Goal: Entertainment & Leisure: Browse casually

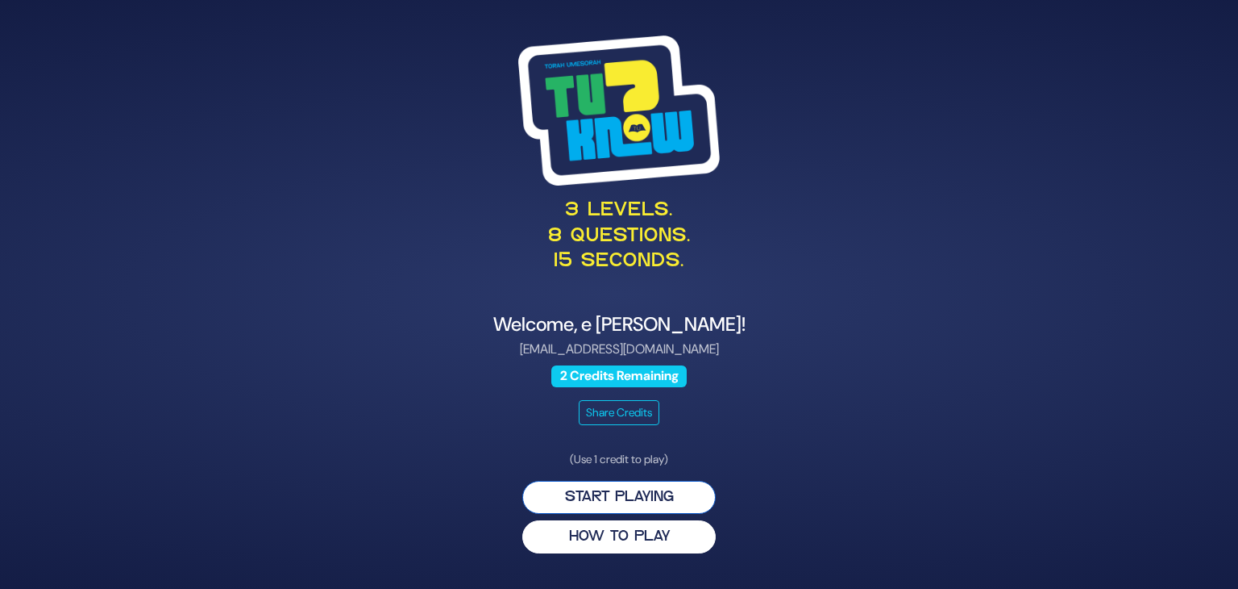
click at [638, 501] on button "Start Playing" at bounding box center [619, 497] width 194 height 33
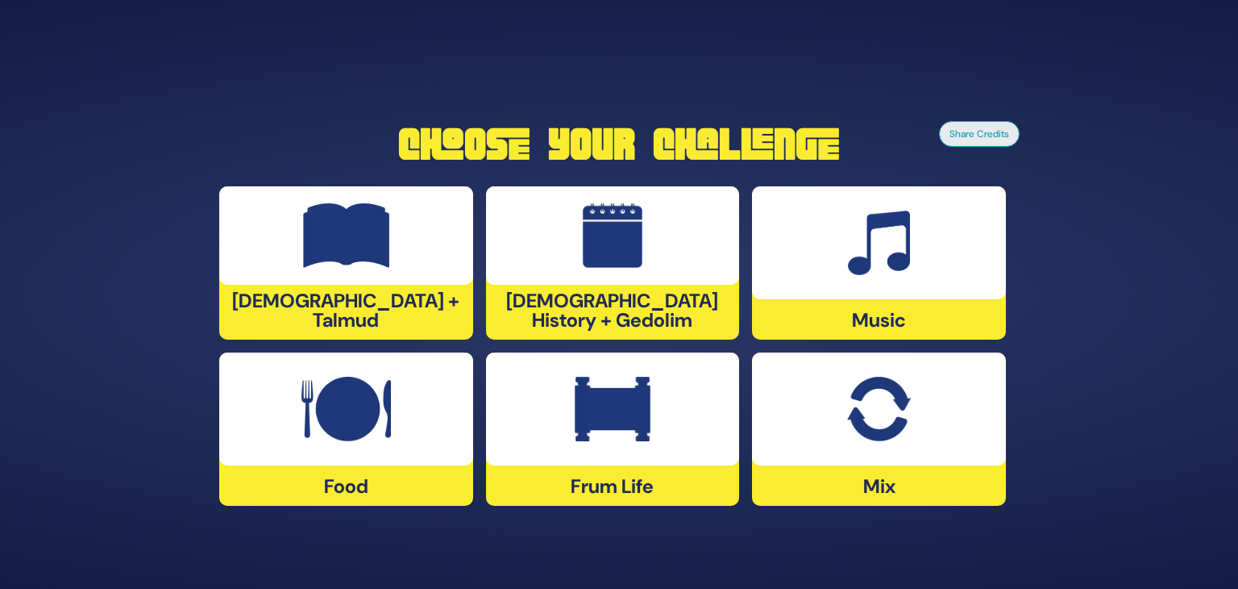
click at [817, 265] on div at bounding box center [879, 242] width 254 height 113
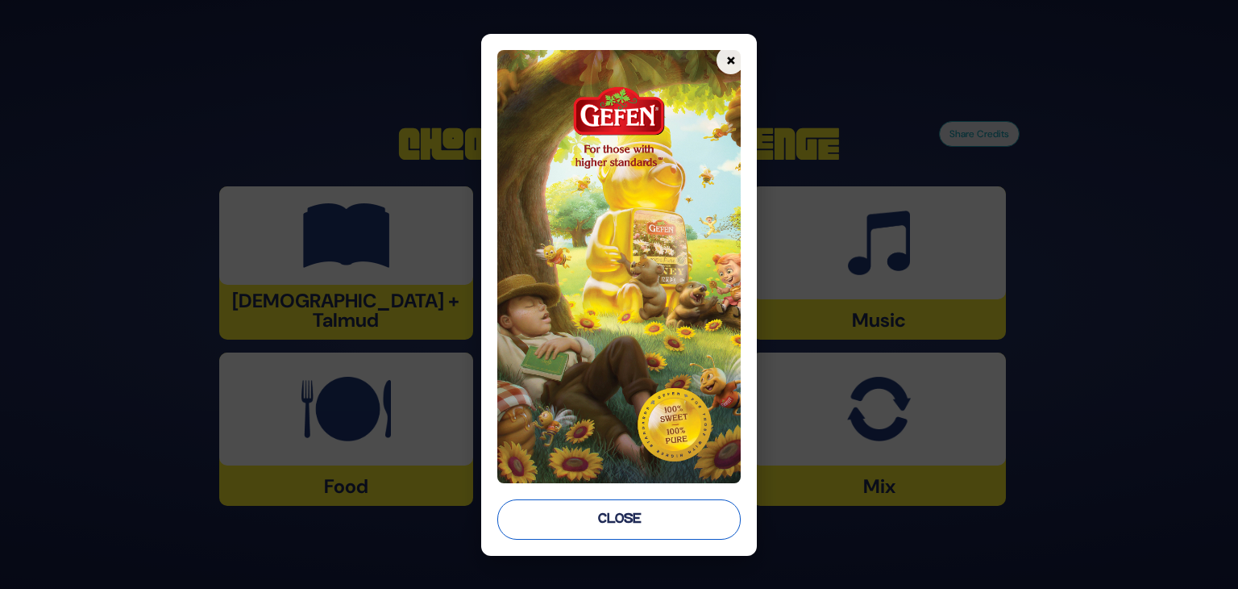
click at [597, 514] on button "Close" at bounding box center [619, 519] width 244 height 40
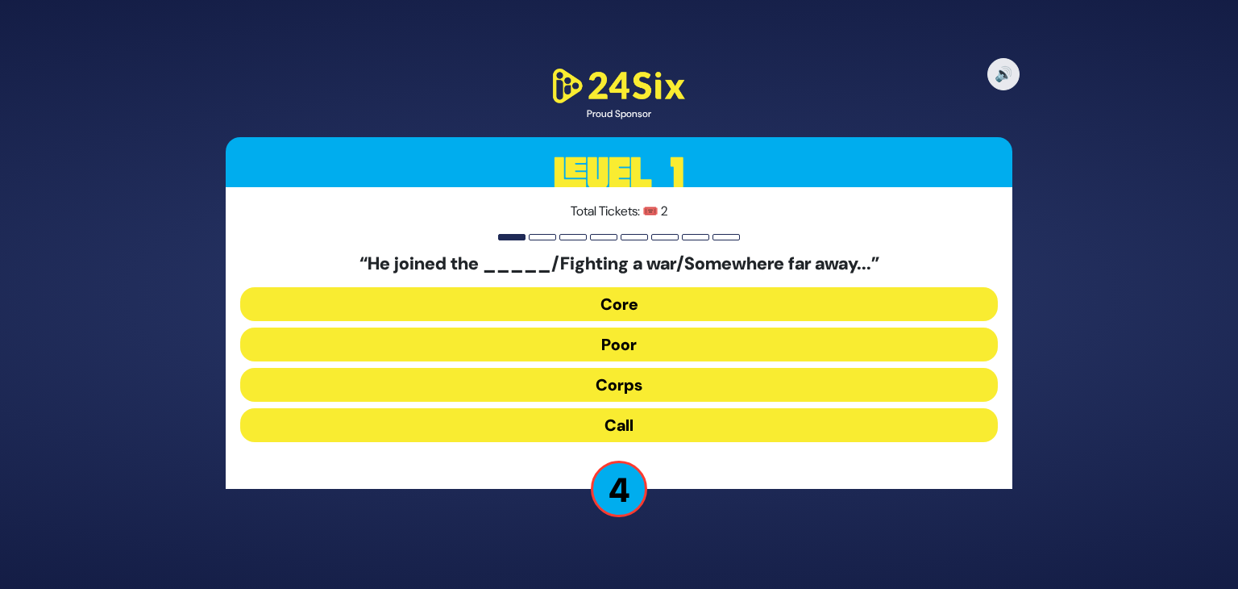
click at [595, 293] on button "Core" at bounding box center [619, 304] width 758 height 34
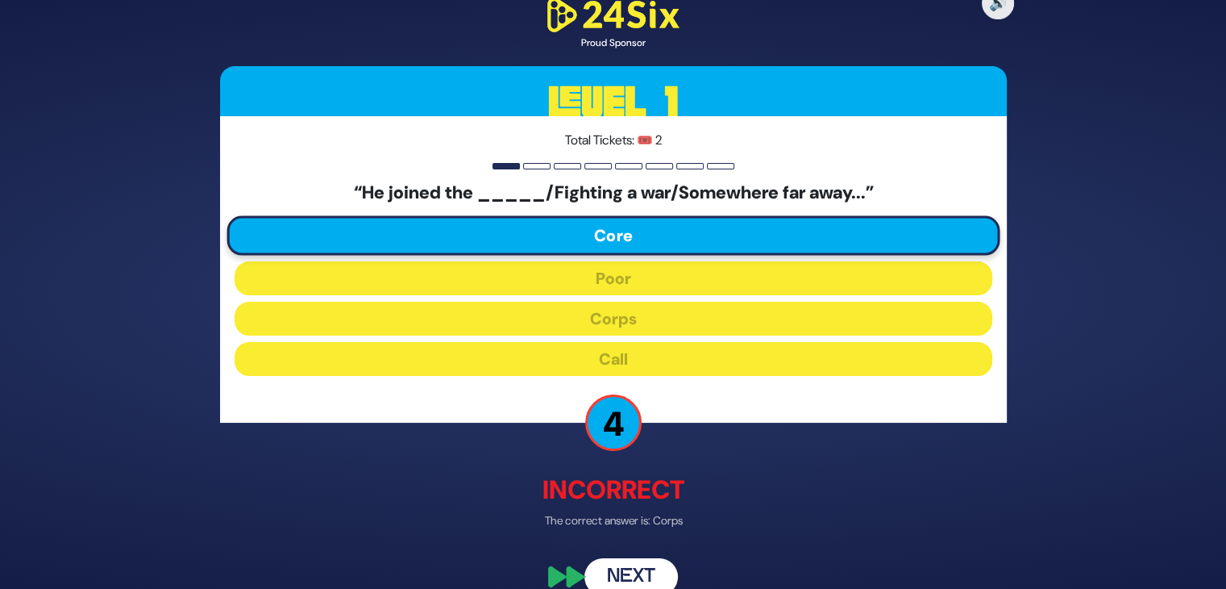
click at [637, 565] on button "Next" at bounding box center [632, 576] width 94 height 37
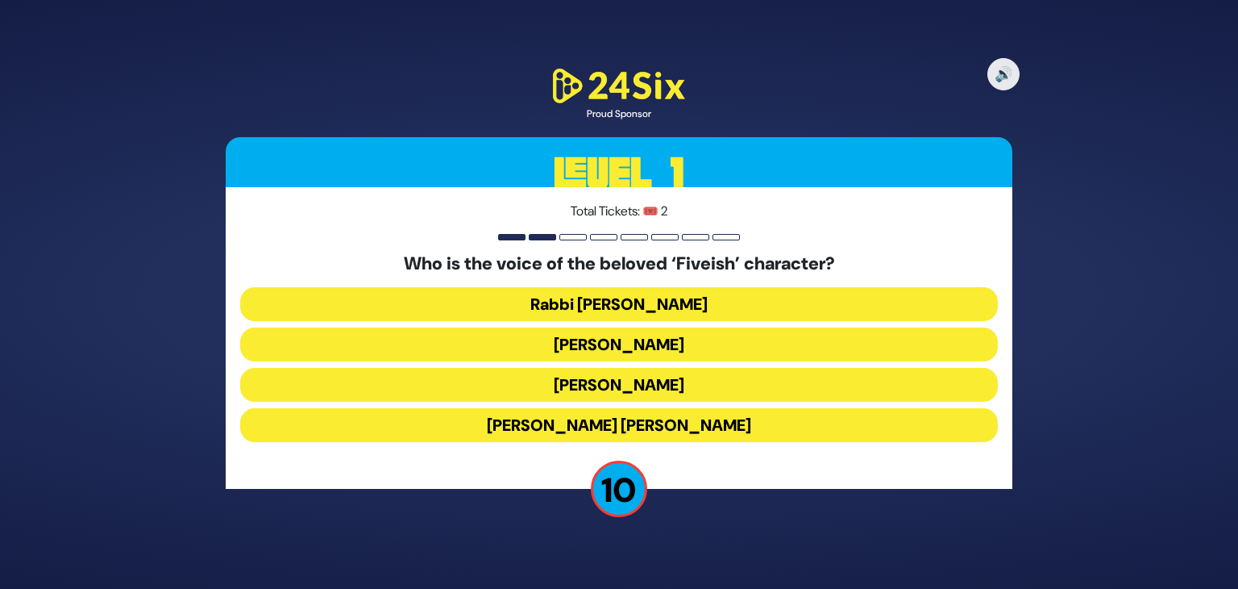
click at [610, 386] on button "[PERSON_NAME]" at bounding box center [619, 385] width 758 height 34
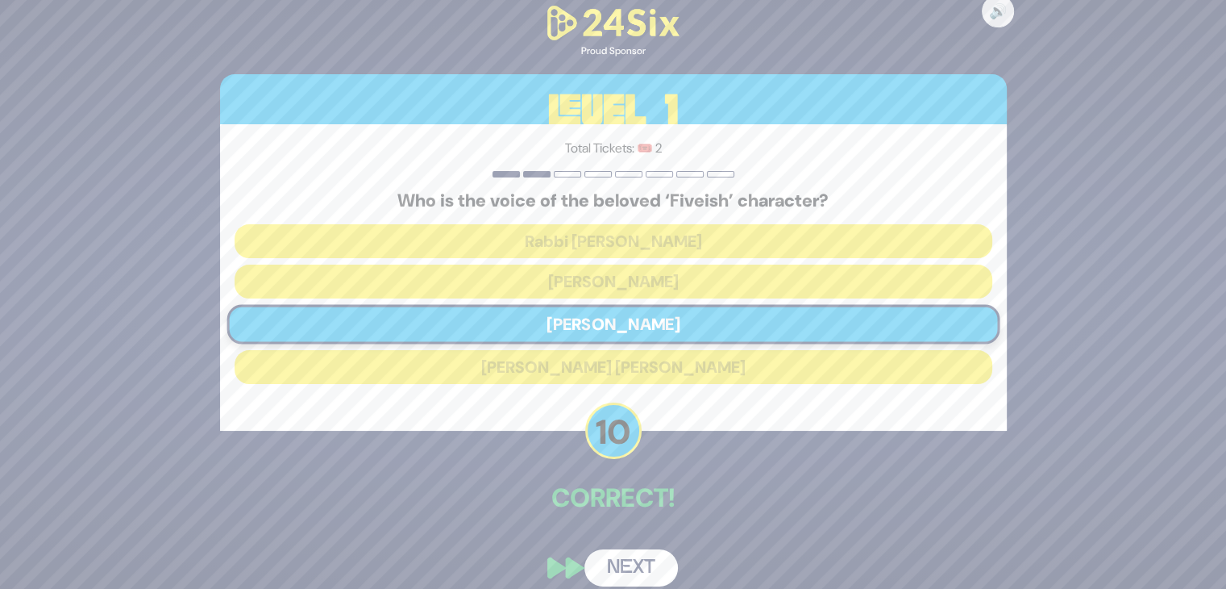
click at [626, 559] on button "Next" at bounding box center [632, 567] width 94 height 37
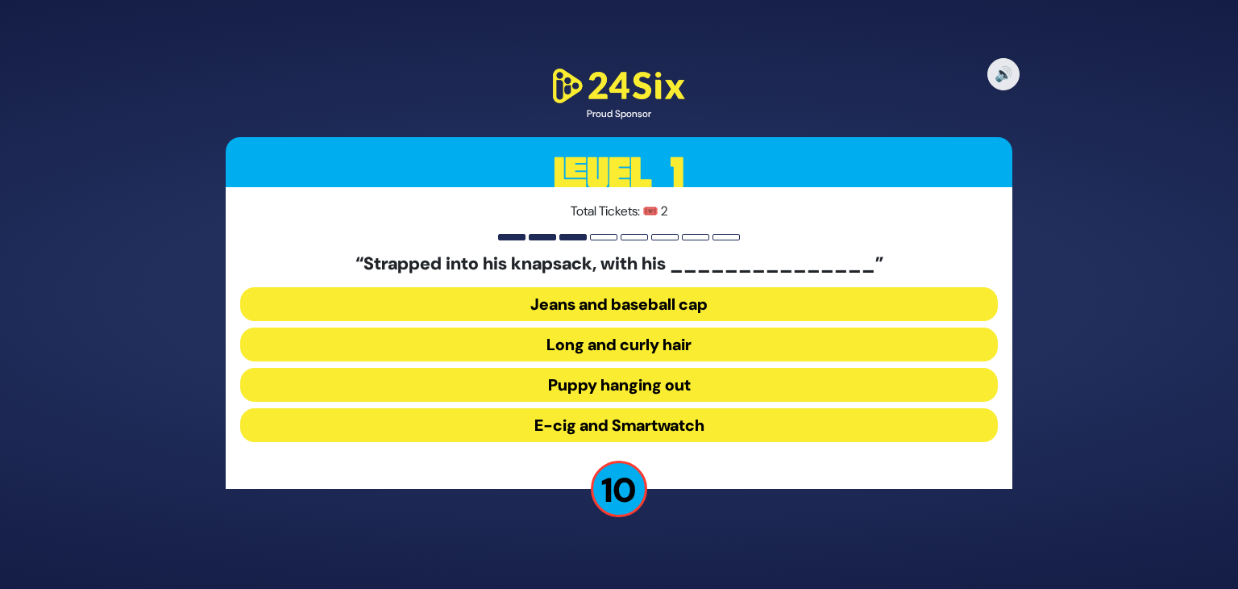
click at [598, 340] on button "Long and curly hair" at bounding box center [619, 344] width 758 height 34
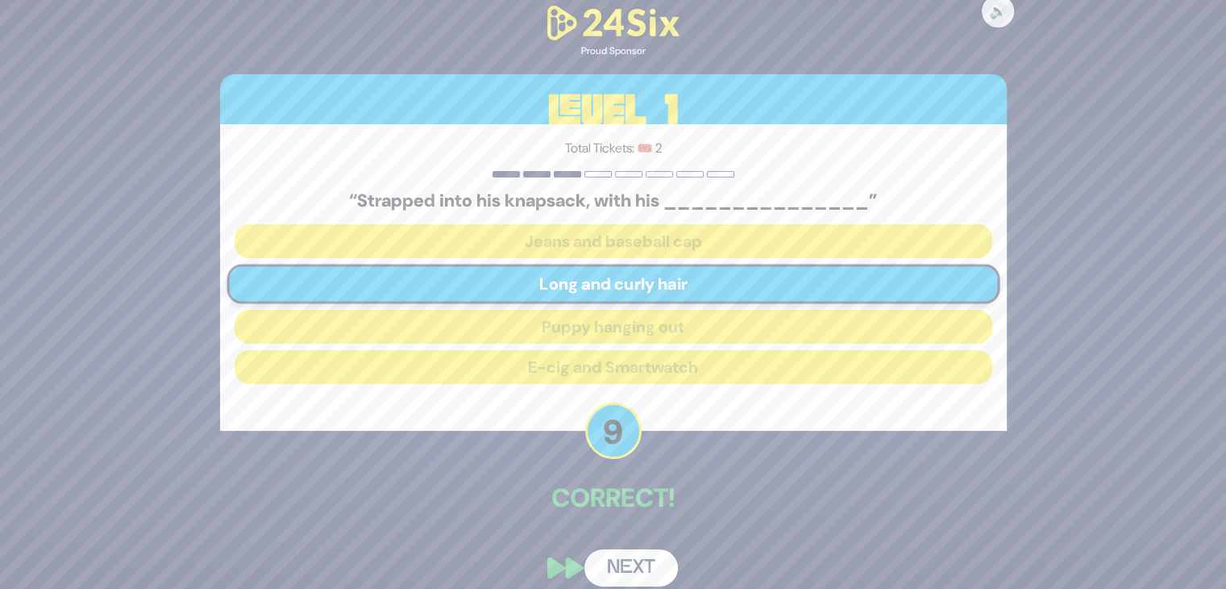
click at [642, 563] on button "Next" at bounding box center [632, 567] width 94 height 37
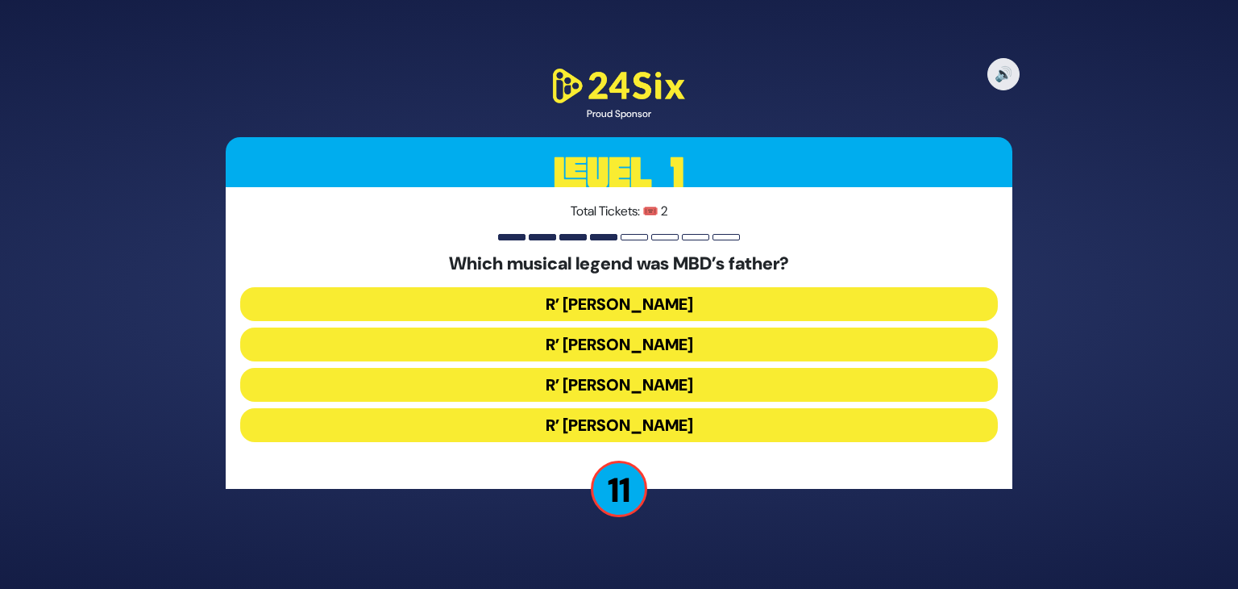
click at [588, 341] on button "R’ [PERSON_NAME]" at bounding box center [619, 344] width 758 height 34
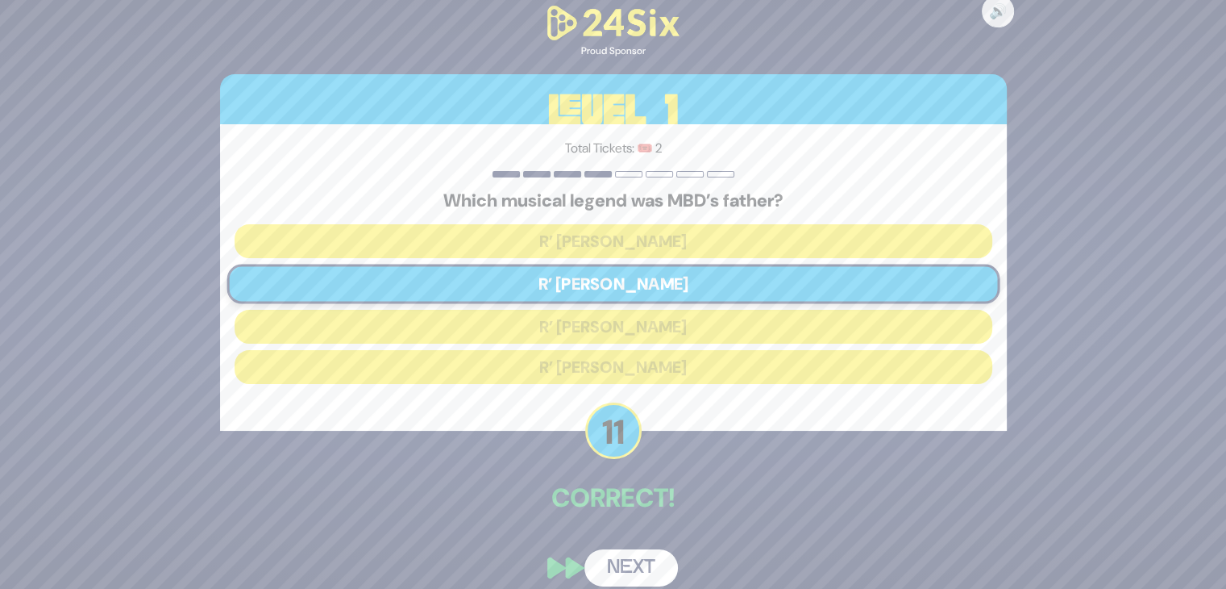
click at [621, 557] on button "Next" at bounding box center [632, 567] width 94 height 37
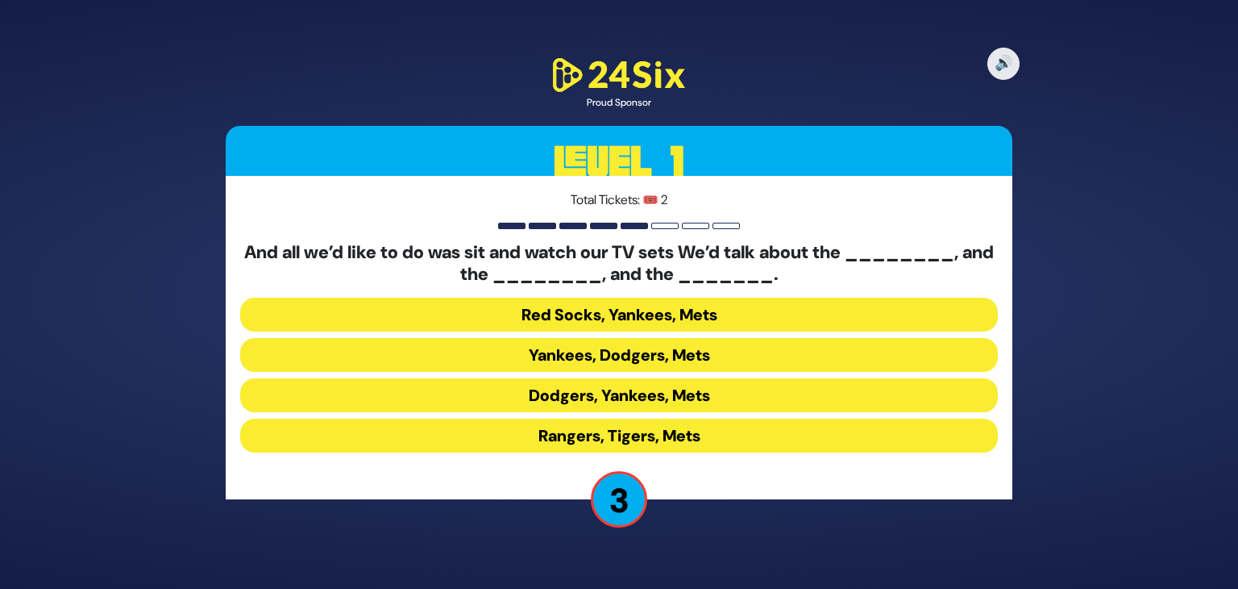
click at [609, 352] on button "Yankees, Dodgers, Mets" at bounding box center [619, 355] width 758 height 34
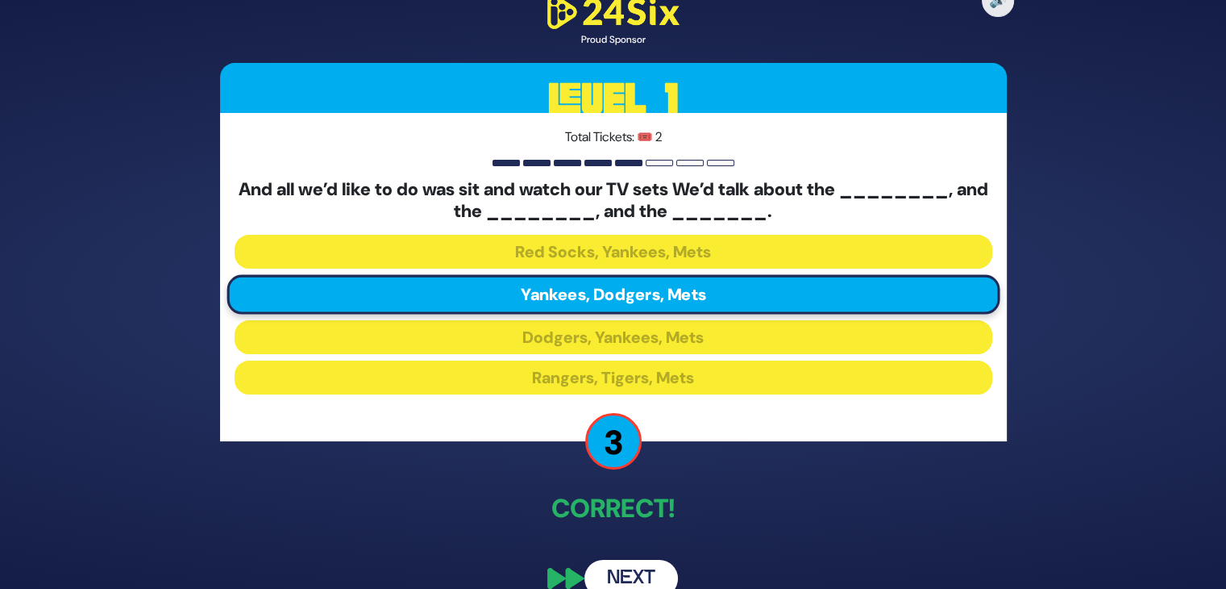
click at [628, 575] on button "Next" at bounding box center [632, 578] width 94 height 37
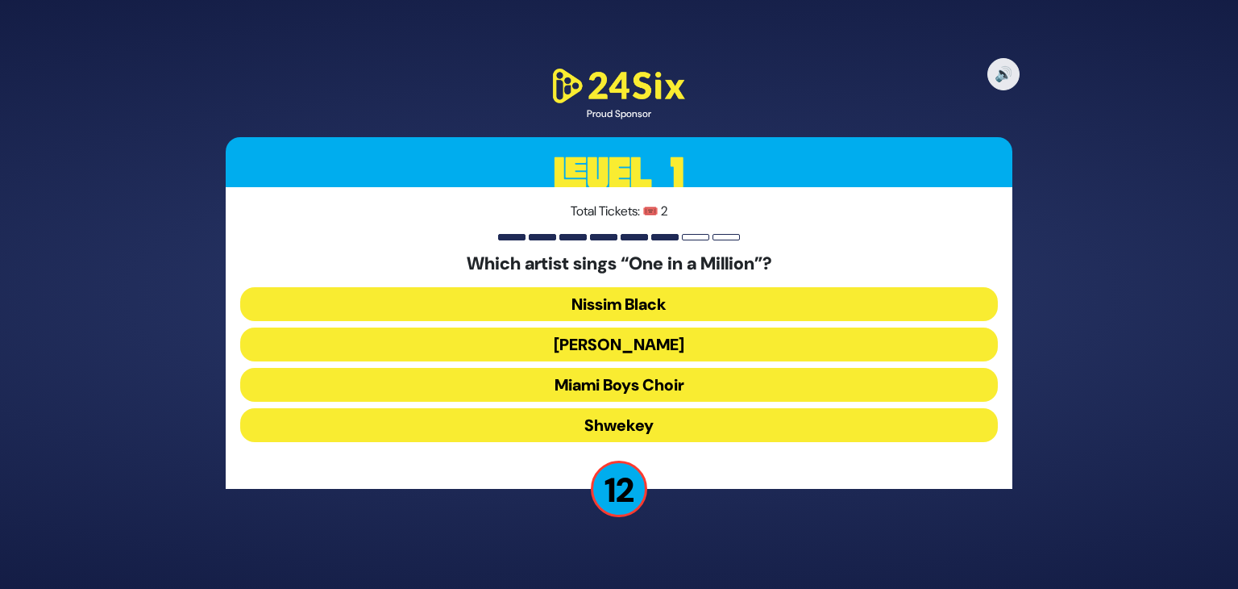
click at [622, 330] on button "[PERSON_NAME]" at bounding box center [619, 344] width 758 height 34
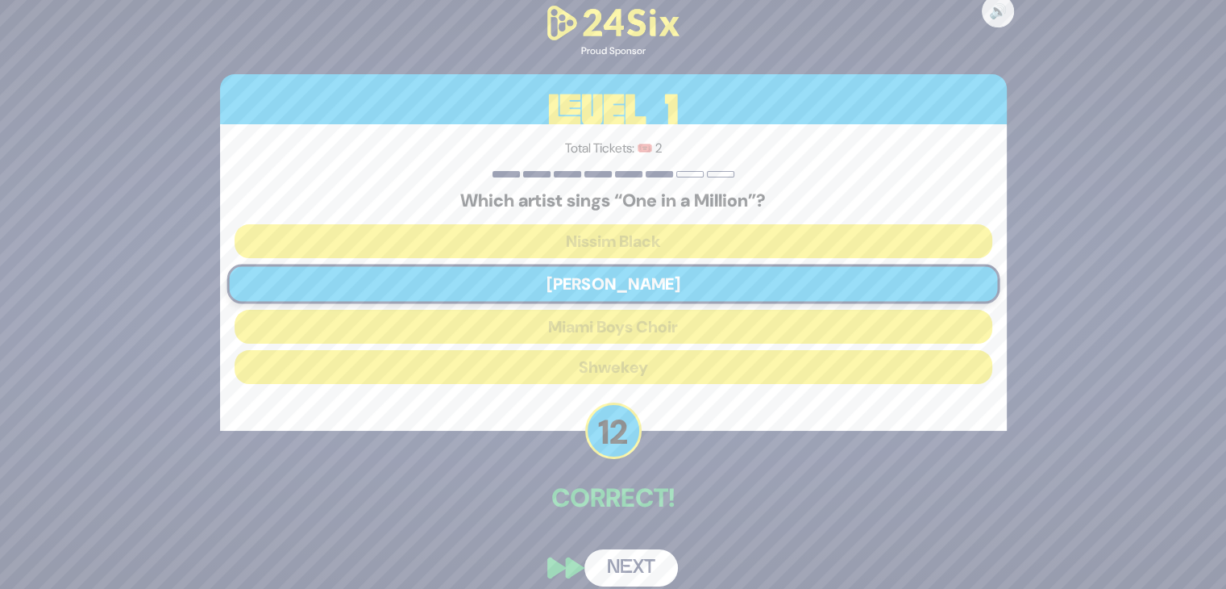
click at [627, 553] on button "Next" at bounding box center [632, 567] width 94 height 37
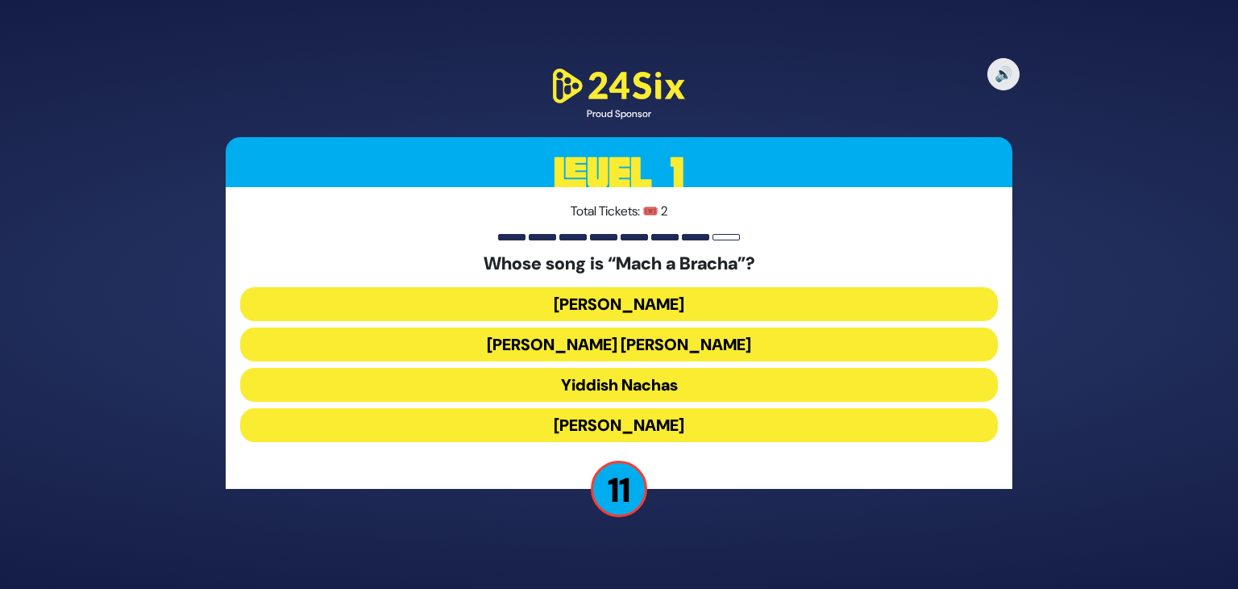
click at [622, 345] on button "[PERSON_NAME] [PERSON_NAME]" at bounding box center [619, 344] width 758 height 34
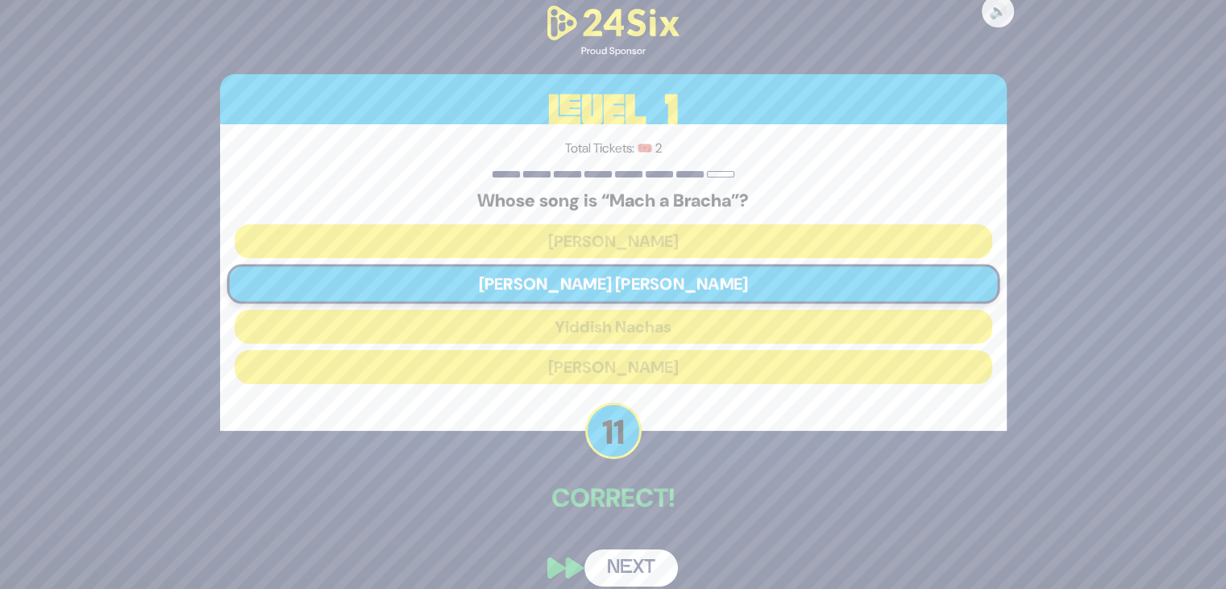
click at [631, 564] on button "Next" at bounding box center [632, 567] width 94 height 37
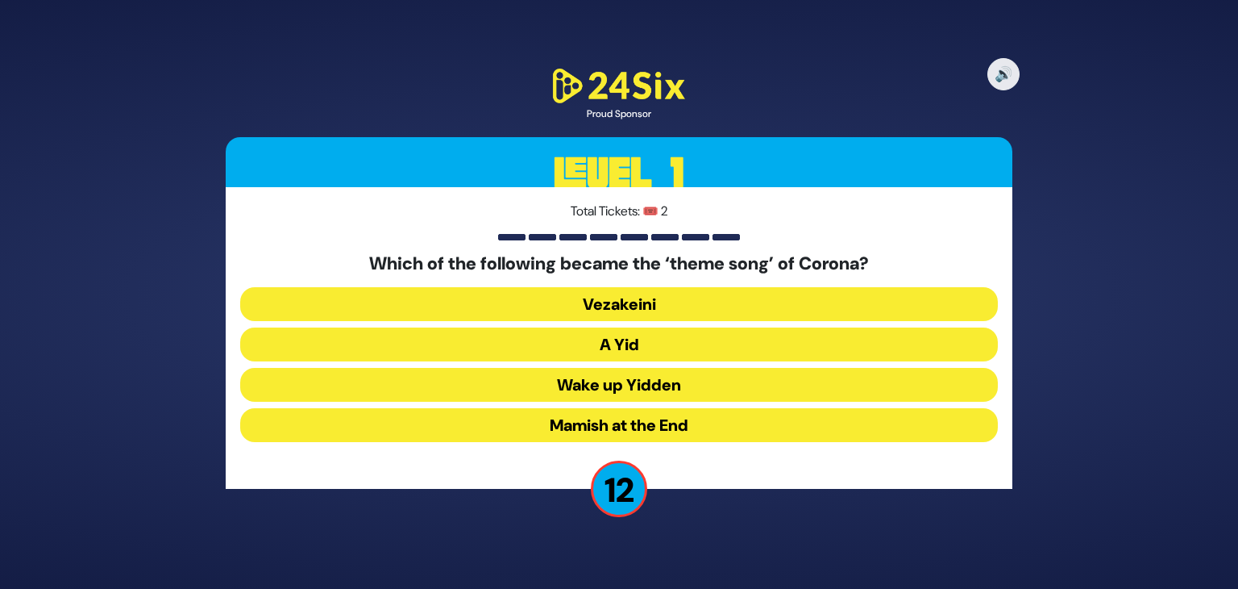
click at [622, 348] on button "A Yid" at bounding box center [619, 344] width 758 height 34
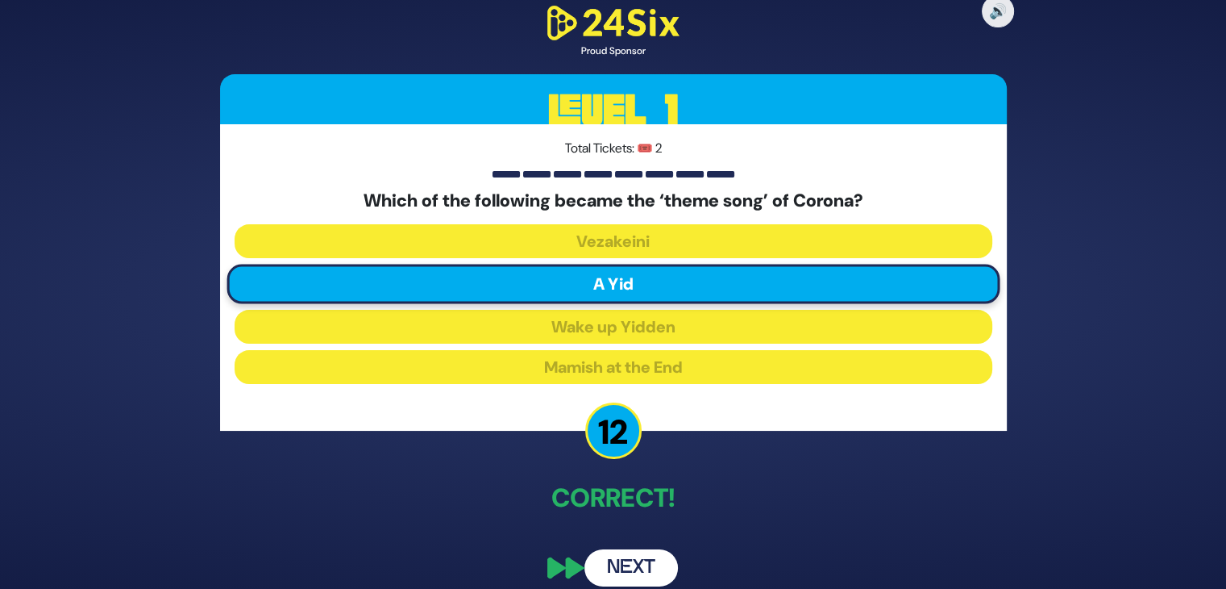
click at [632, 559] on button "Next" at bounding box center [632, 567] width 94 height 37
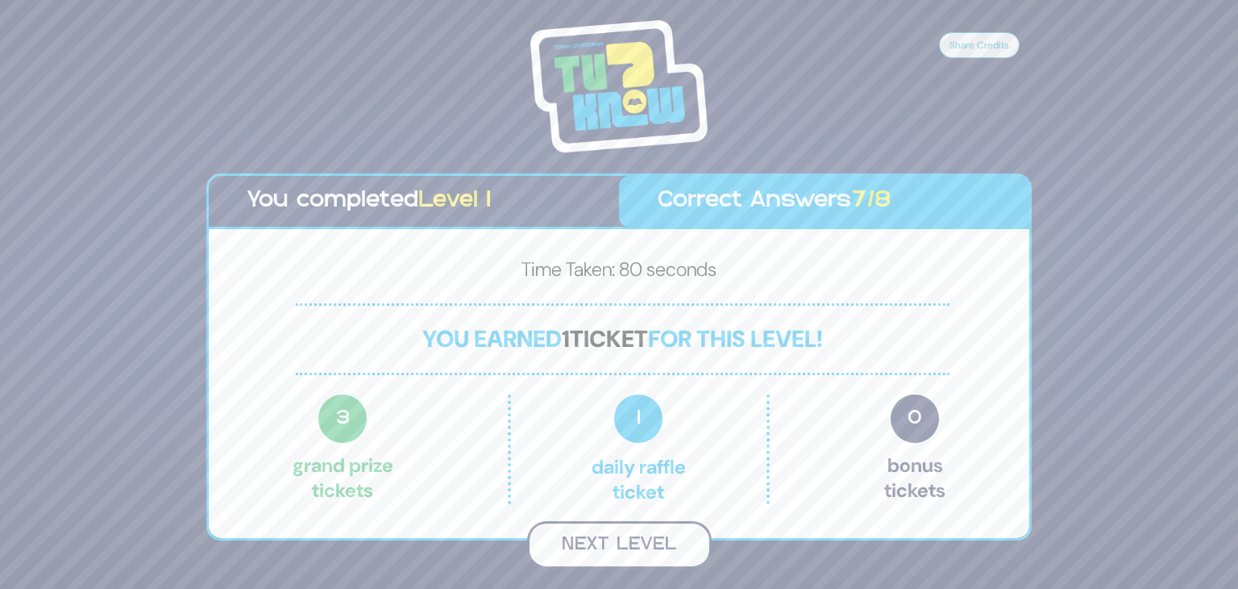
click at [627, 543] on button "Next Level" at bounding box center [619, 545] width 185 height 48
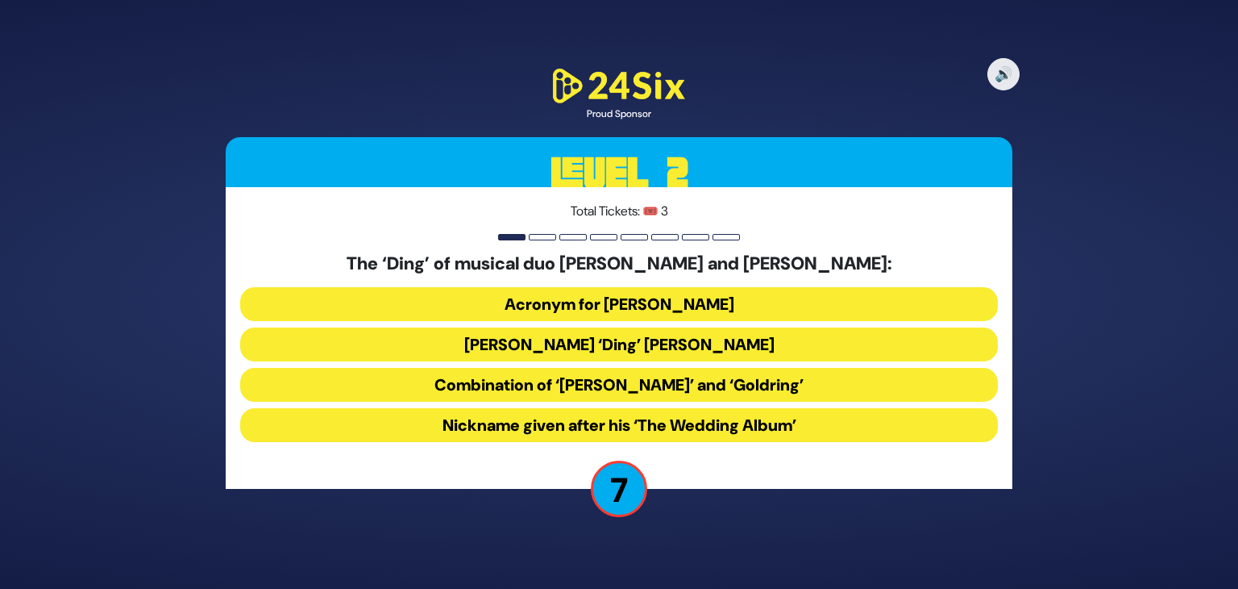
click at [597, 393] on button "Combination of ‘[PERSON_NAME]’ and ‘Goldring’" at bounding box center [619, 385] width 758 height 34
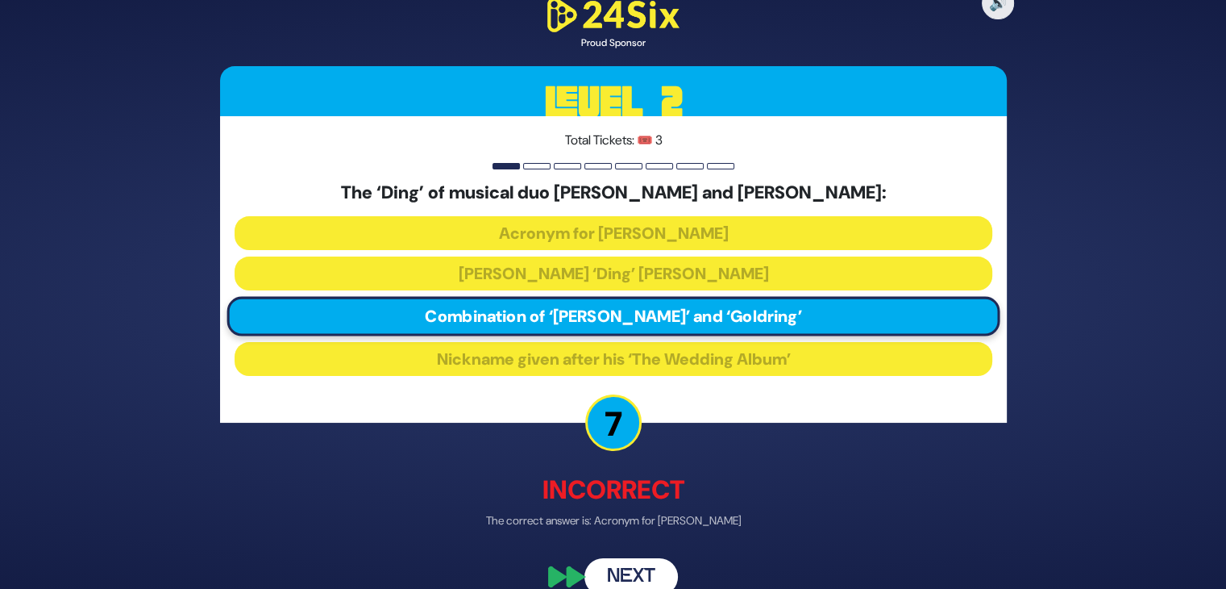
click at [631, 573] on button "Next" at bounding box center [632, 576] width 94 height 37
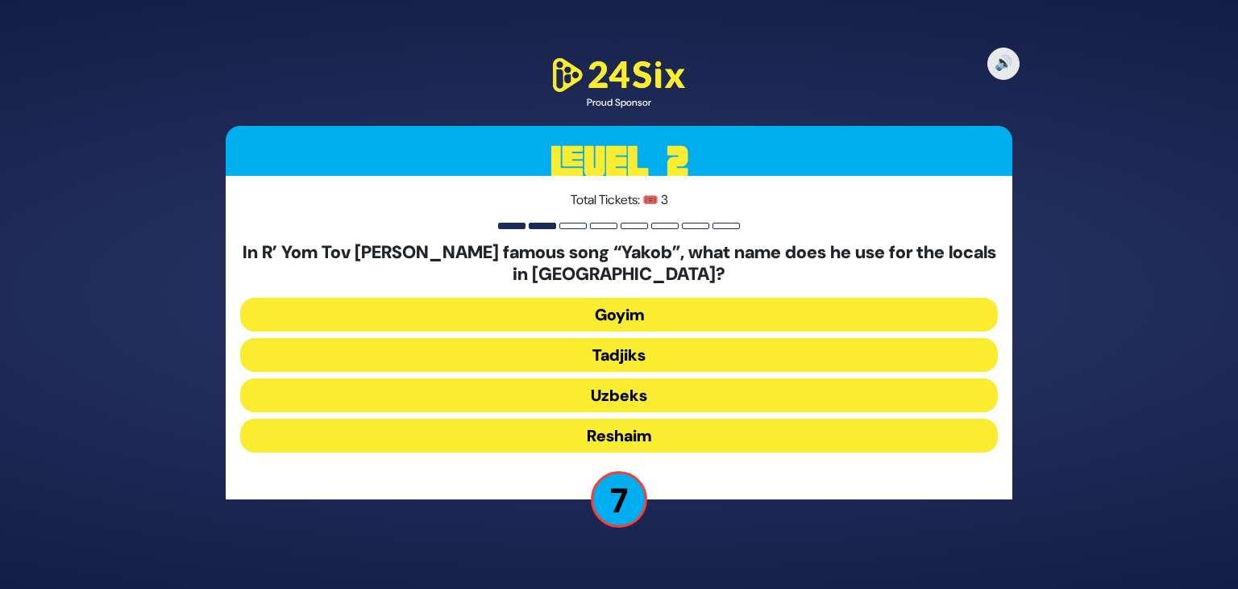
click at [623, 353] on button "Tadjiks" at bounding box center [619, 355] width 758 height 34
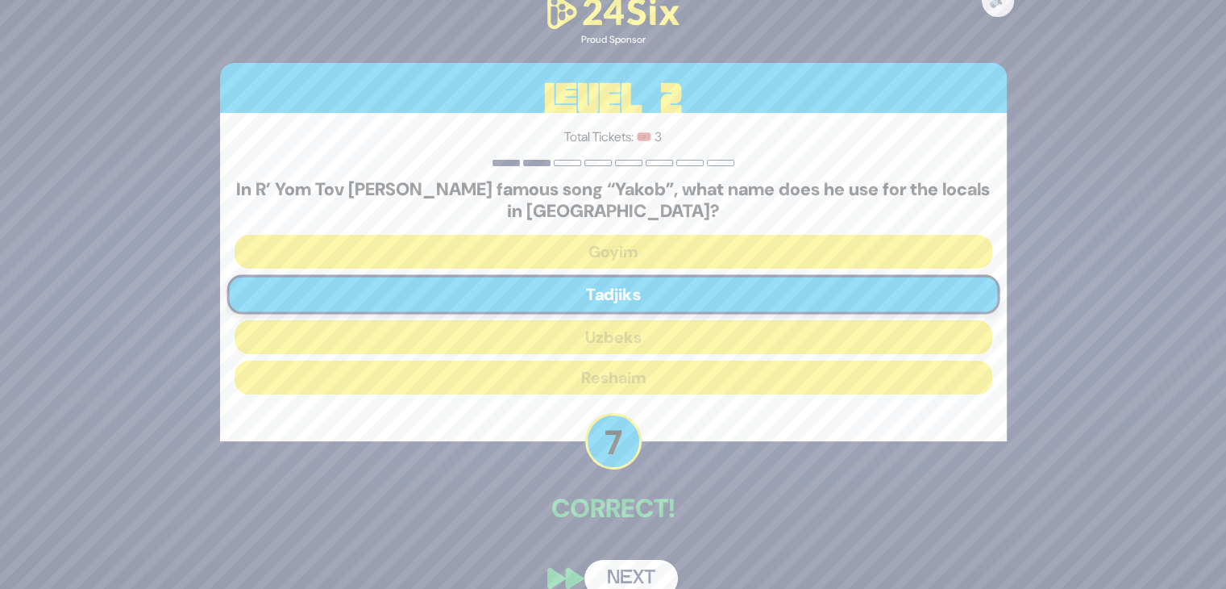
click at [626, 573] on button "Next" at bounding box center [632, 578] width 94 height 37
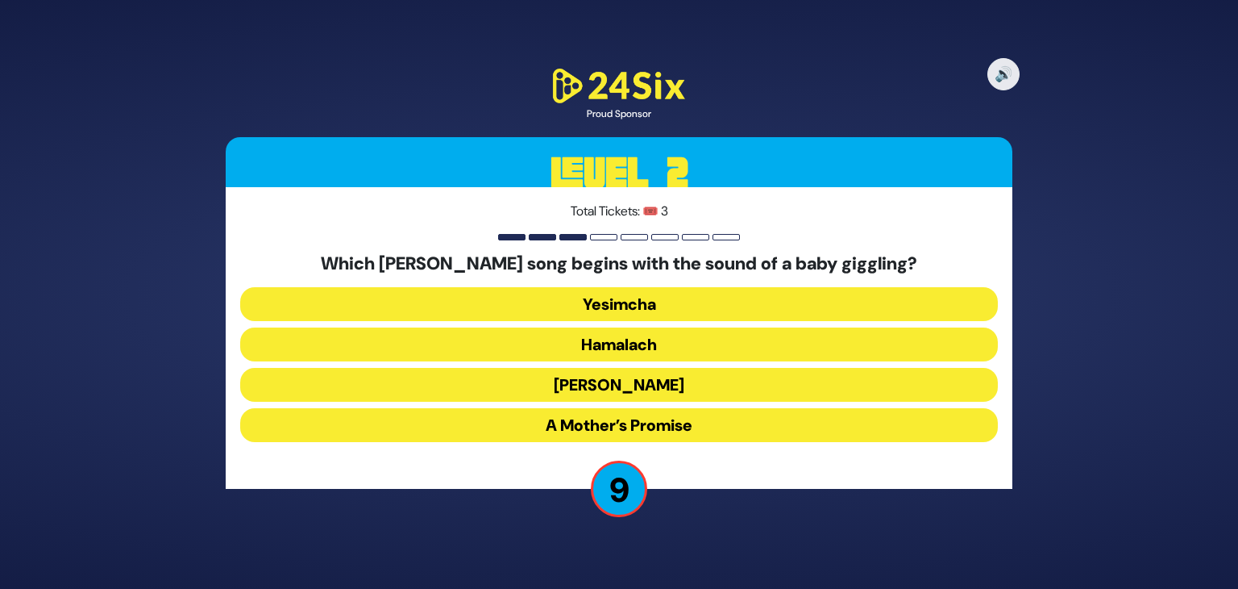
click at [616, 423] on button "A Mother’s Promise" at bounding box center [619, 425] width 758 height 34
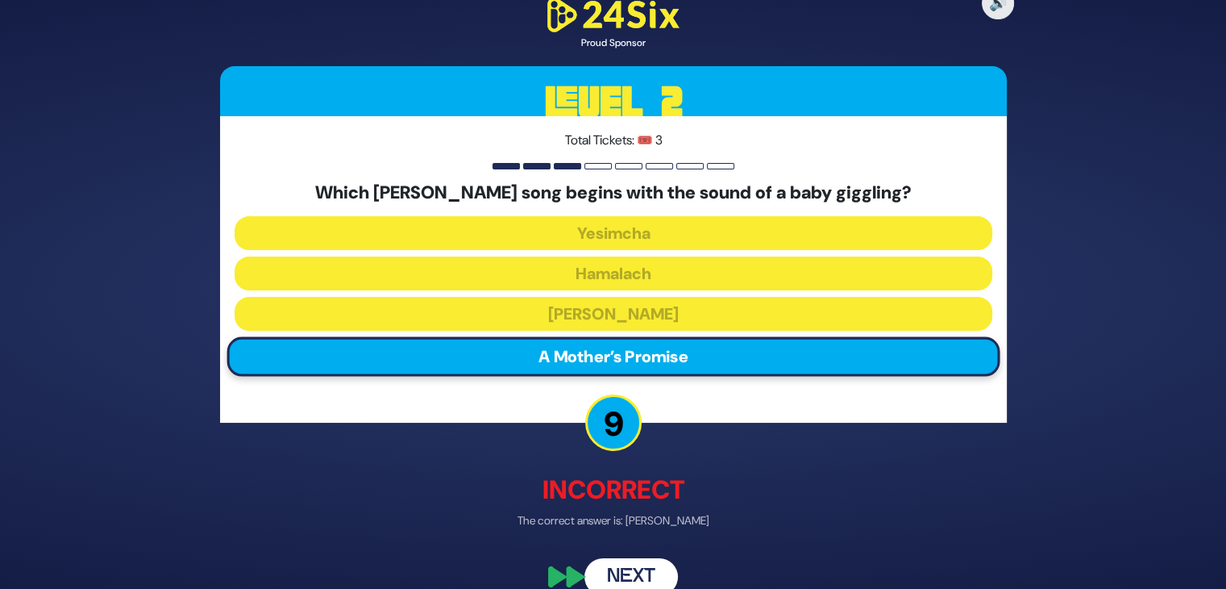
click at [650, 567] on button "Next" at bounding box center [632, 576] width 94 height 37
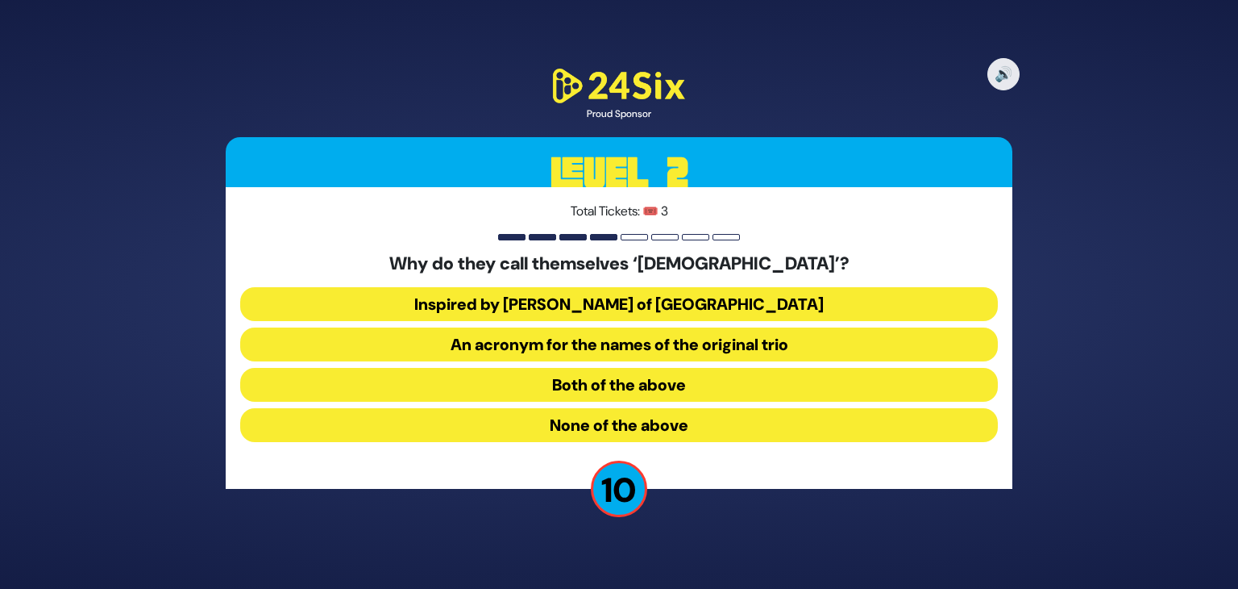
click at [639, 390] on button "Both of the above" at bounding box center [619, 385] width 758 height 34
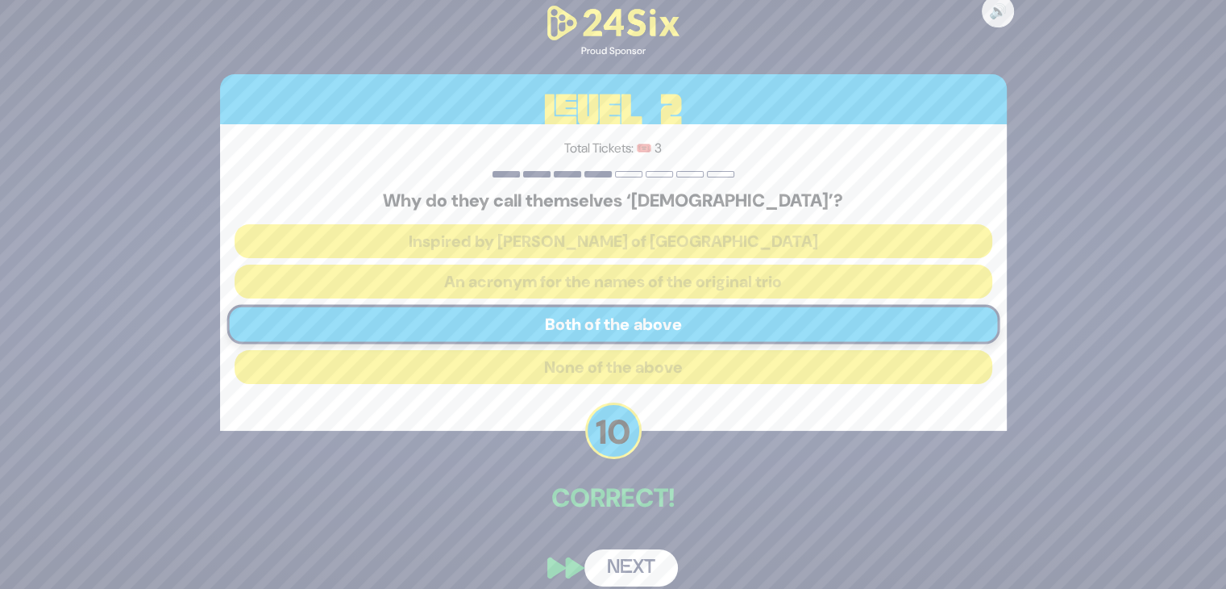
click at [632, 565] on button "Next" at bounding box center [632, 567] width 94 height 37
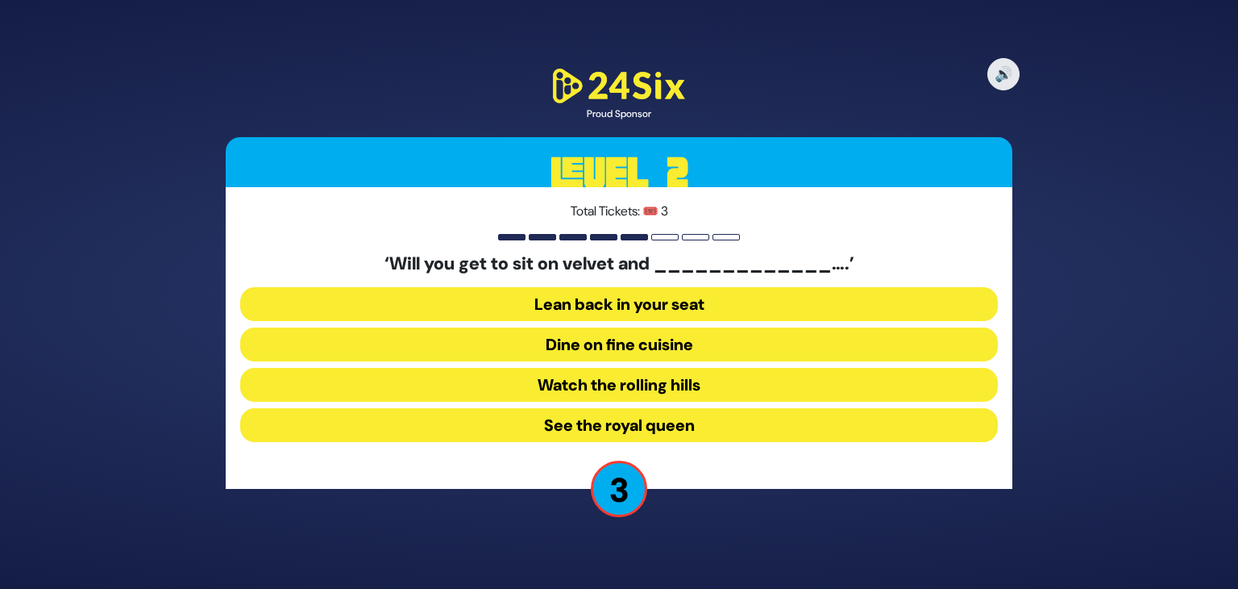
click at [593, 413] on button "See the royal queen" at bounding box center [619, 425] width 758 height 34
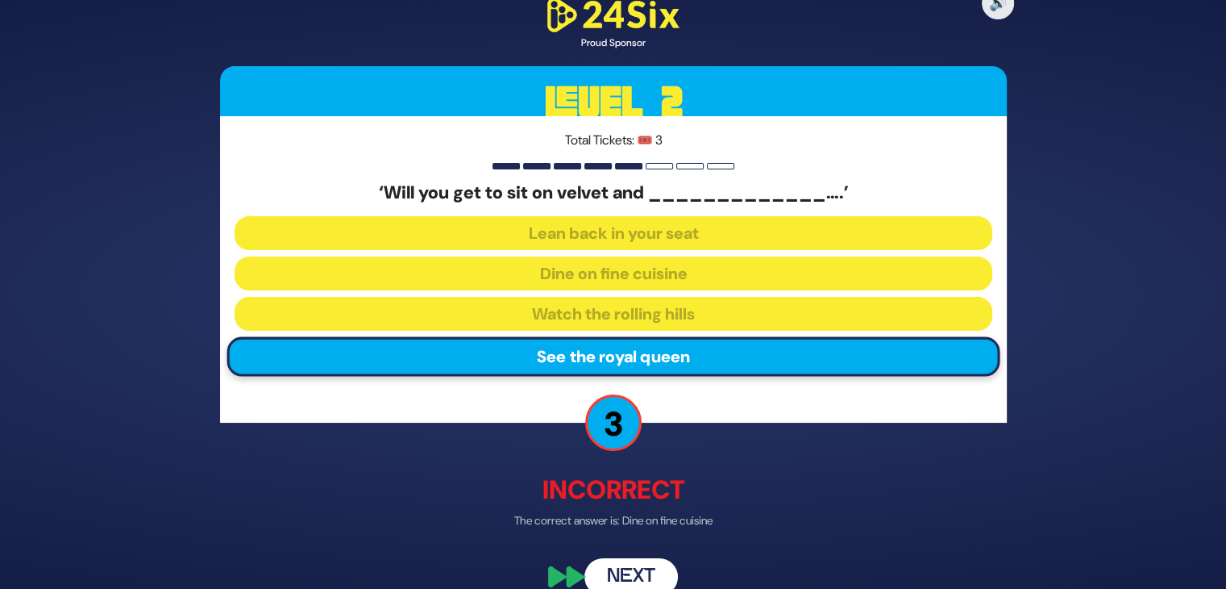
click at [617, 564] on button "Next" at bounding box center [632, 576] width 94 height 37
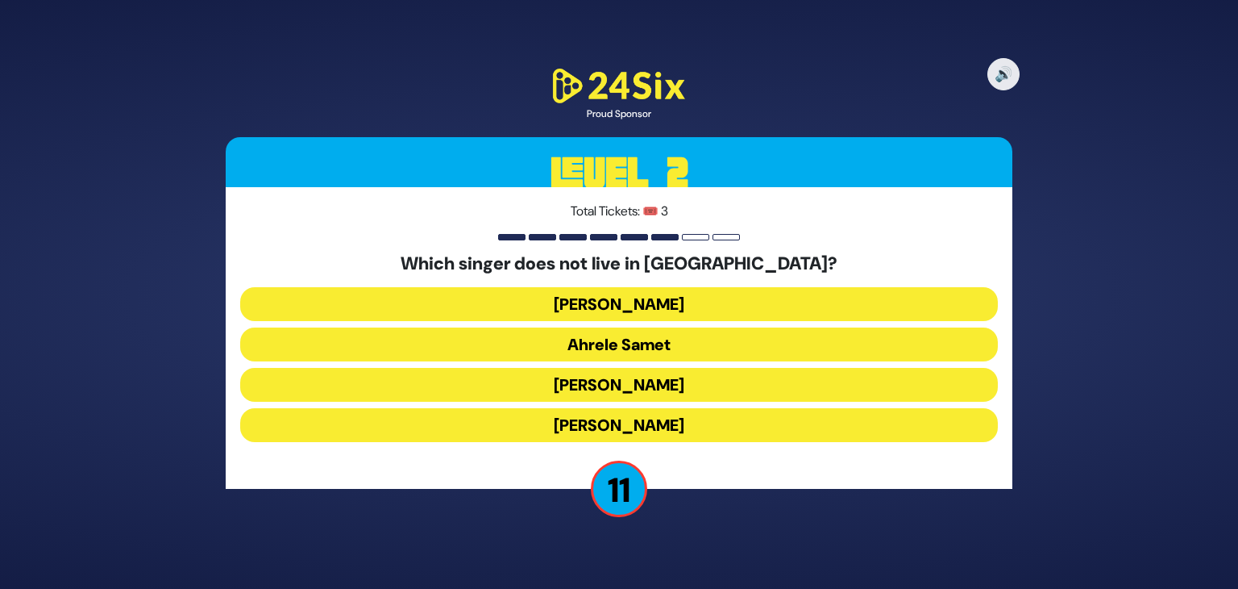
click at [616, 418] on button "[PERSON_NAME]" at bounding box center [619, 425] width 758 height 34
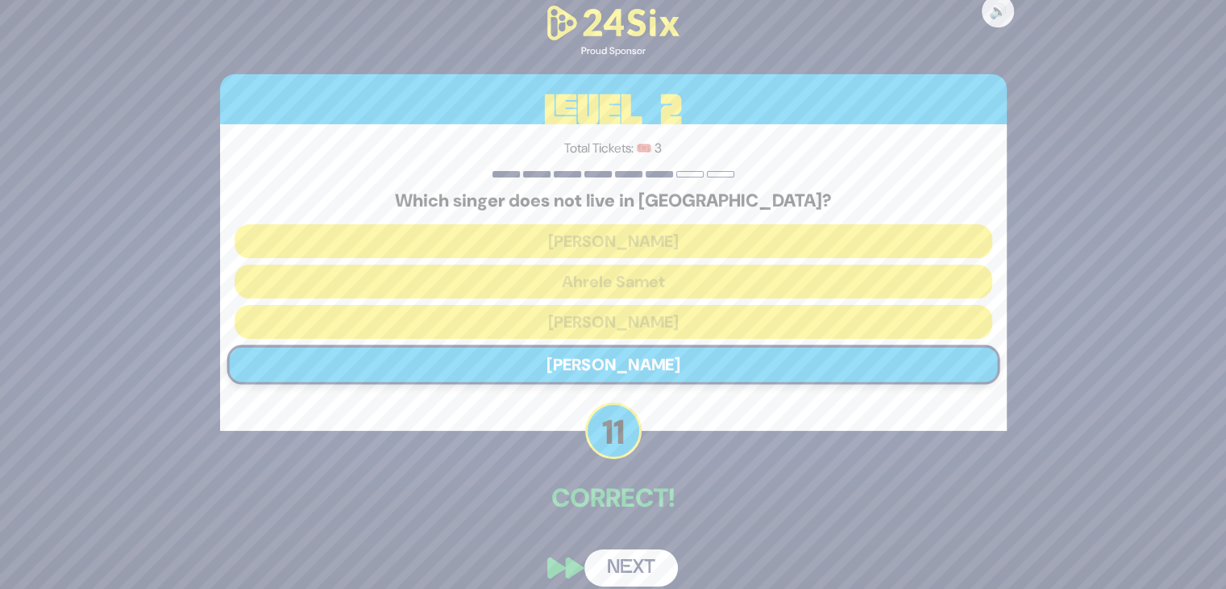
click at [643, 556] on button "Next" at bounding box center [632, 567] width 94 height 37
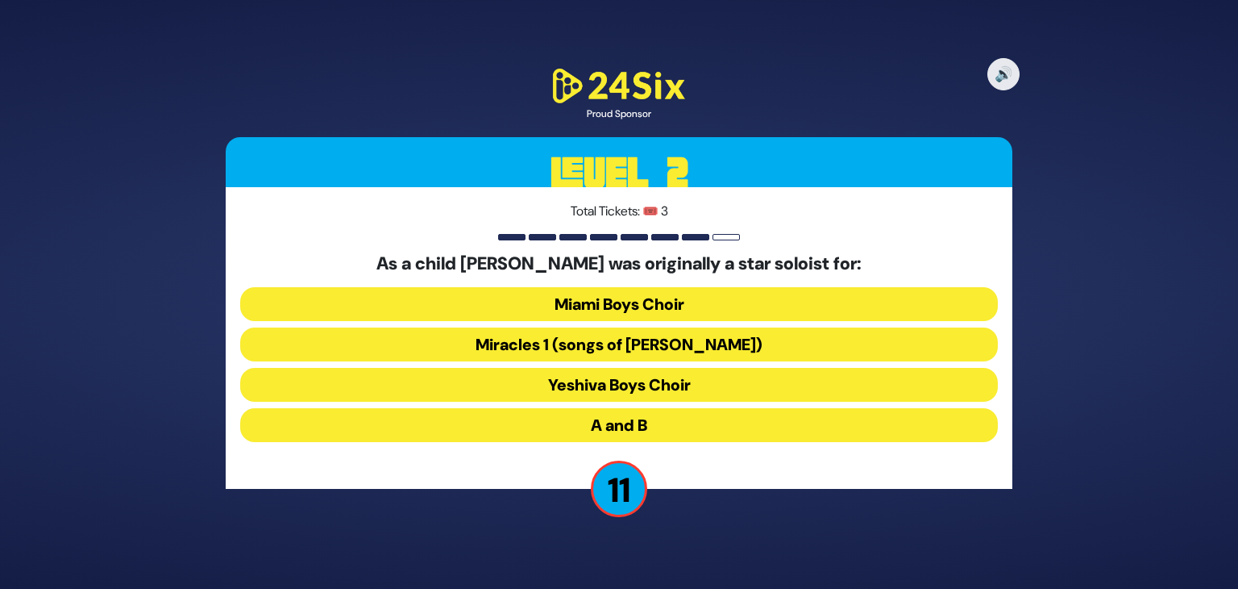
click at [619, 344] on button "Miracles 1 (songs of [PERSON_NAME])" at bounding box center [619, 344] width 758 height 34
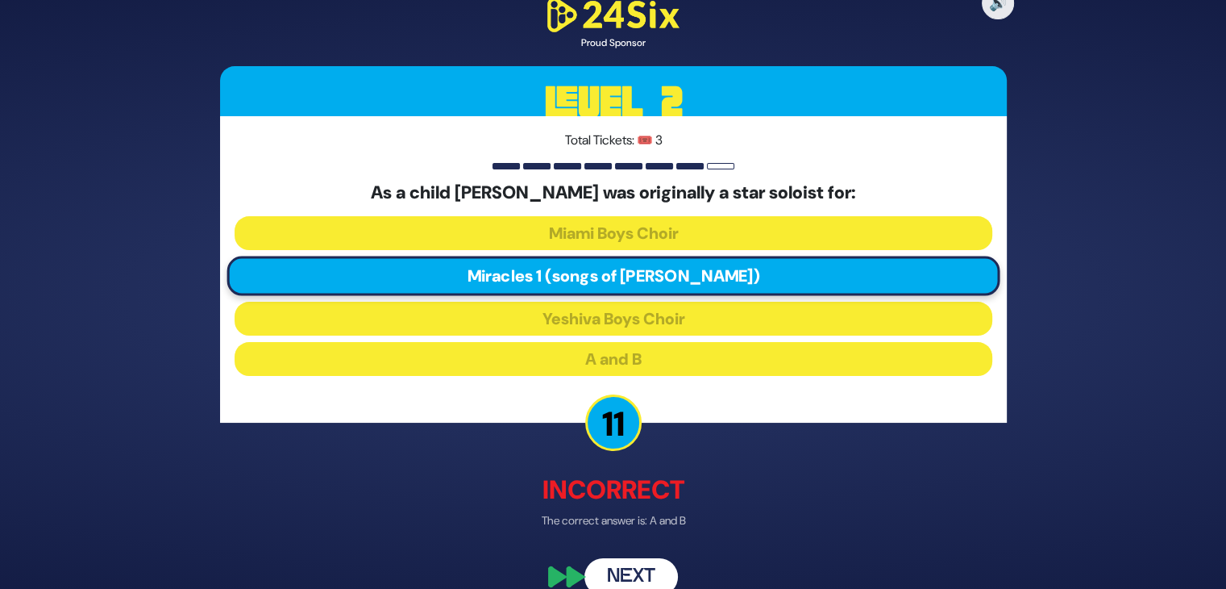
click at [614, 572] on button "Next" at bounding box center [632, 576] width 94 height 37
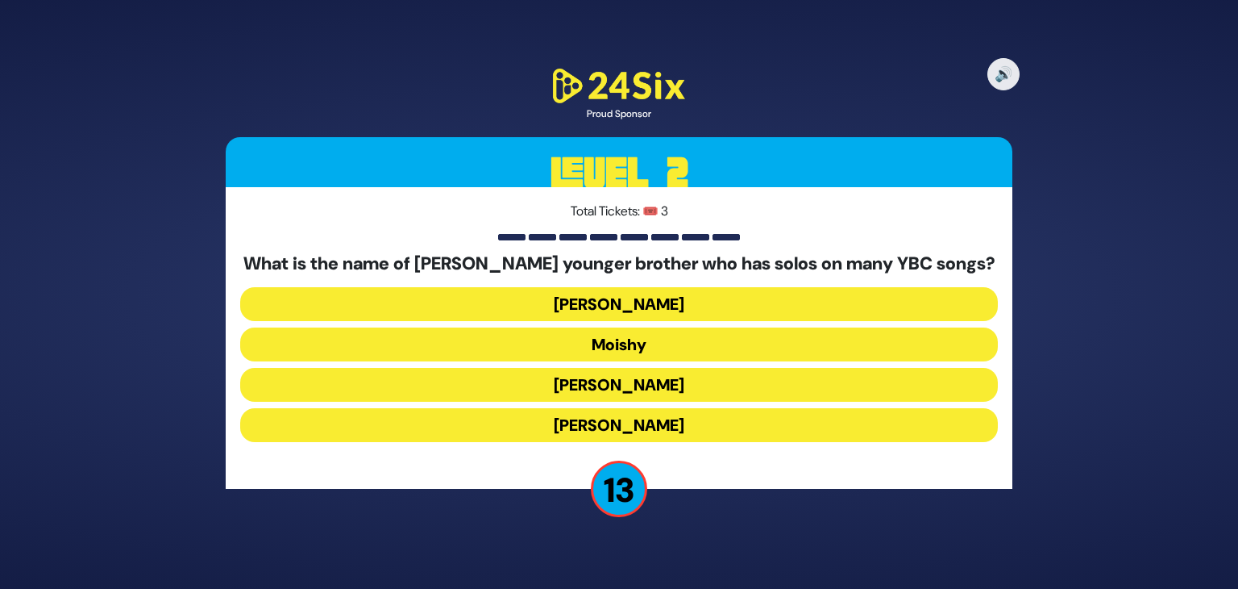
click at [602, 439] on button "[PERSON_NAME]" at bounding box center [619, 425] width 758 height 34
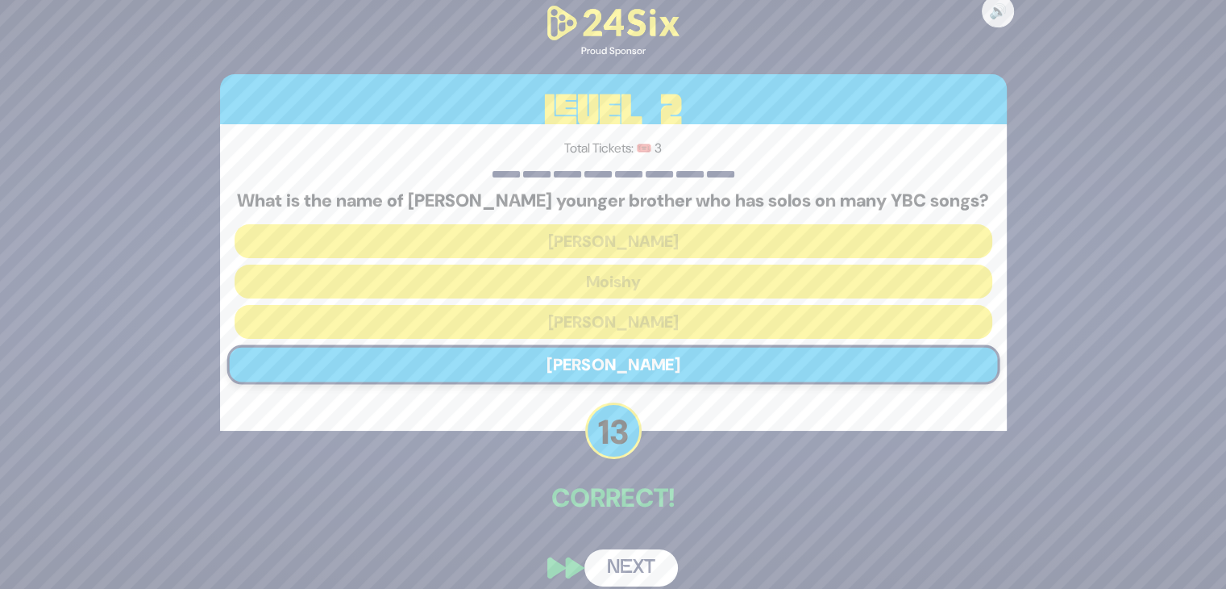
click at [631, 558] on button "Next" at bounding box center [632, 567] width 94 height 37
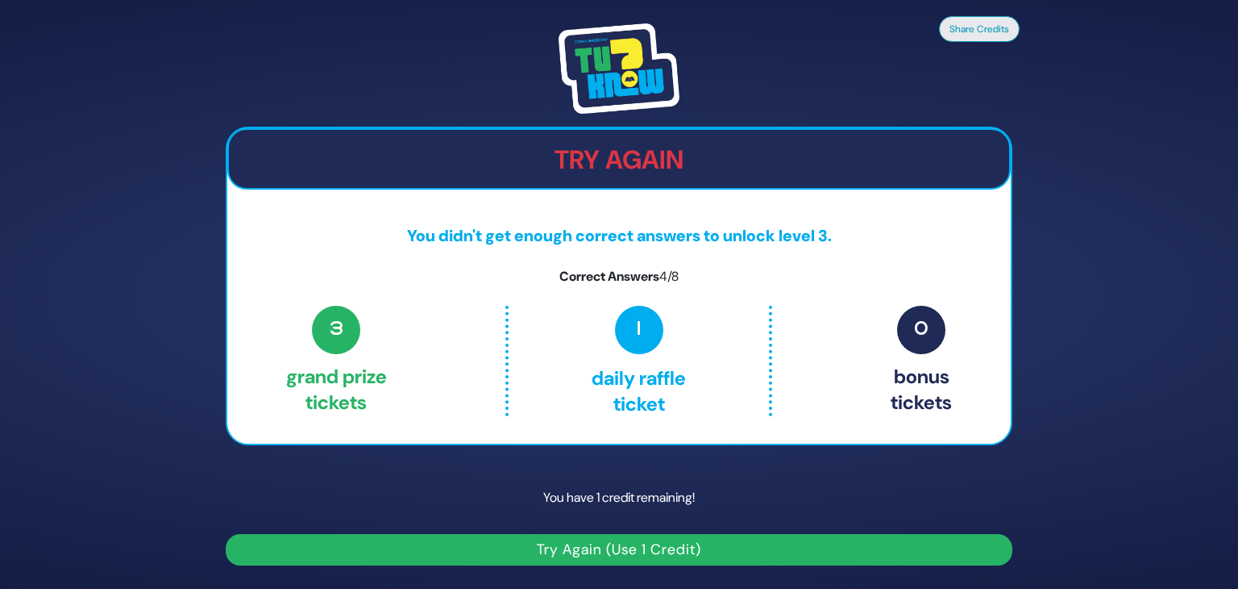
click at [623, 539] on button "Try Again (Use 1 Credit)" at bounding box center [619, 549] width 787 height 31
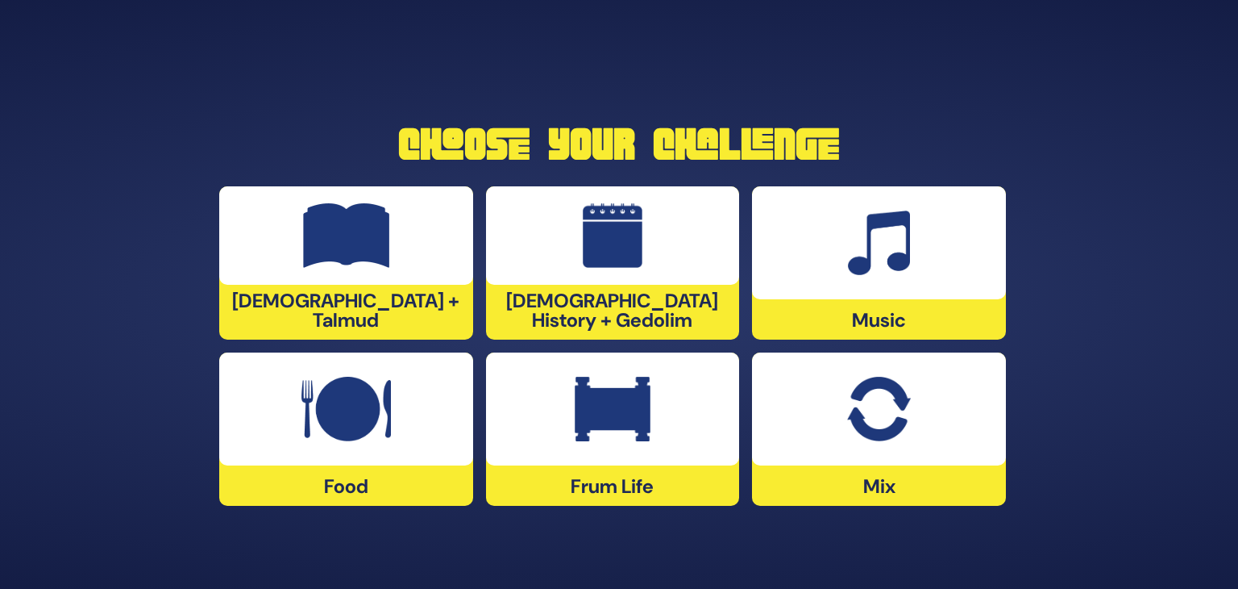
click at [897, 278] on div at bounding box center [879, 242] width 254 height 113
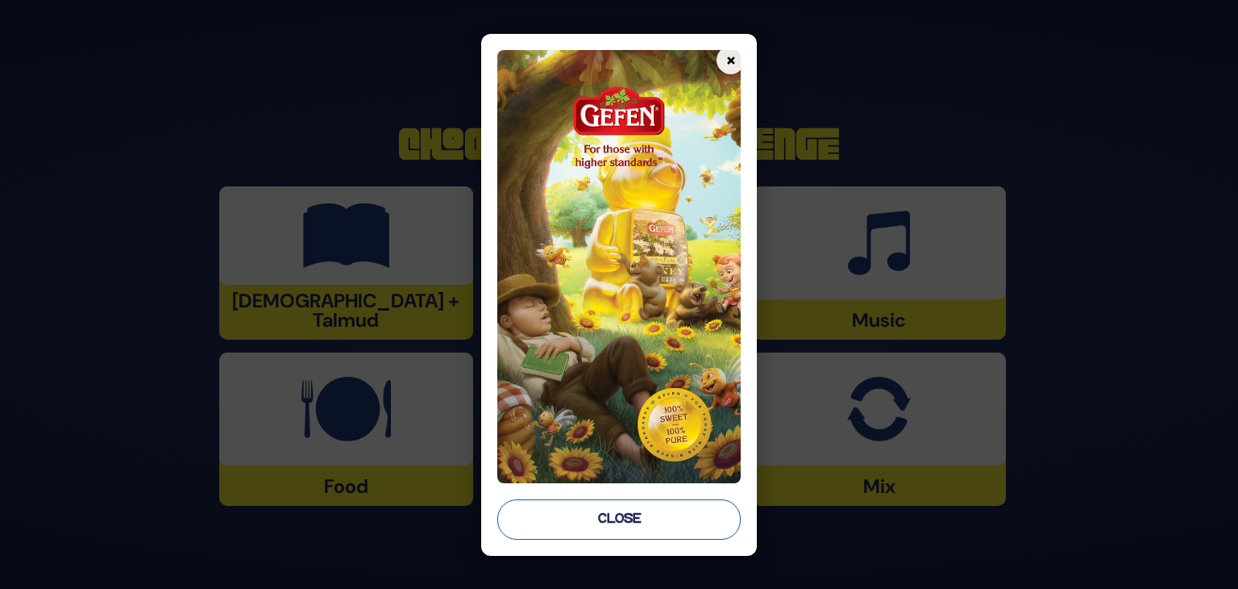
click at [627, 520] on button "Close" at bounding box center [619, 519] width 244 height 40
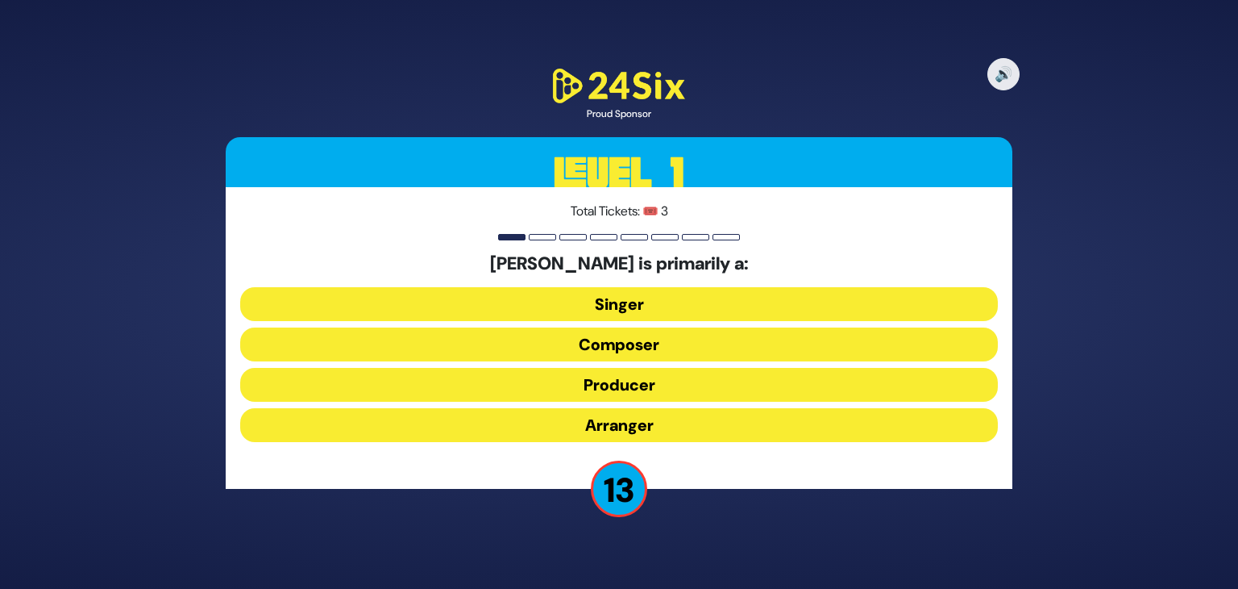
click at [618, 343] on button "Composer" at bounding box center [619, 344] width 758 height 34
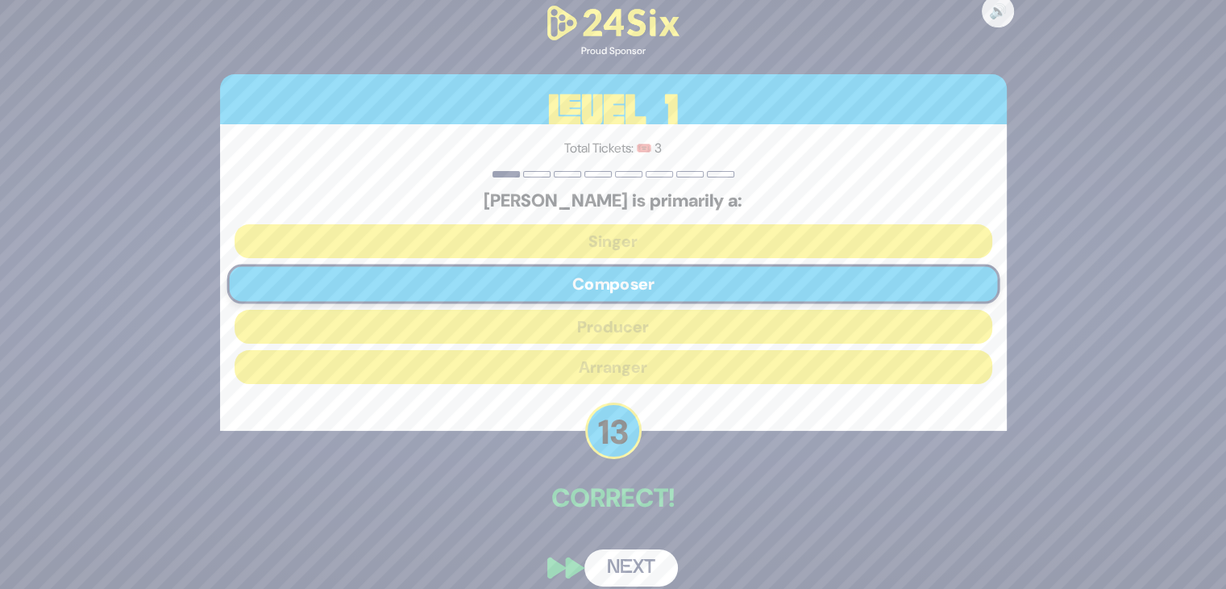
click at [621, 557] on button "Next" at bounding box center [632, 567] width 94 height 37
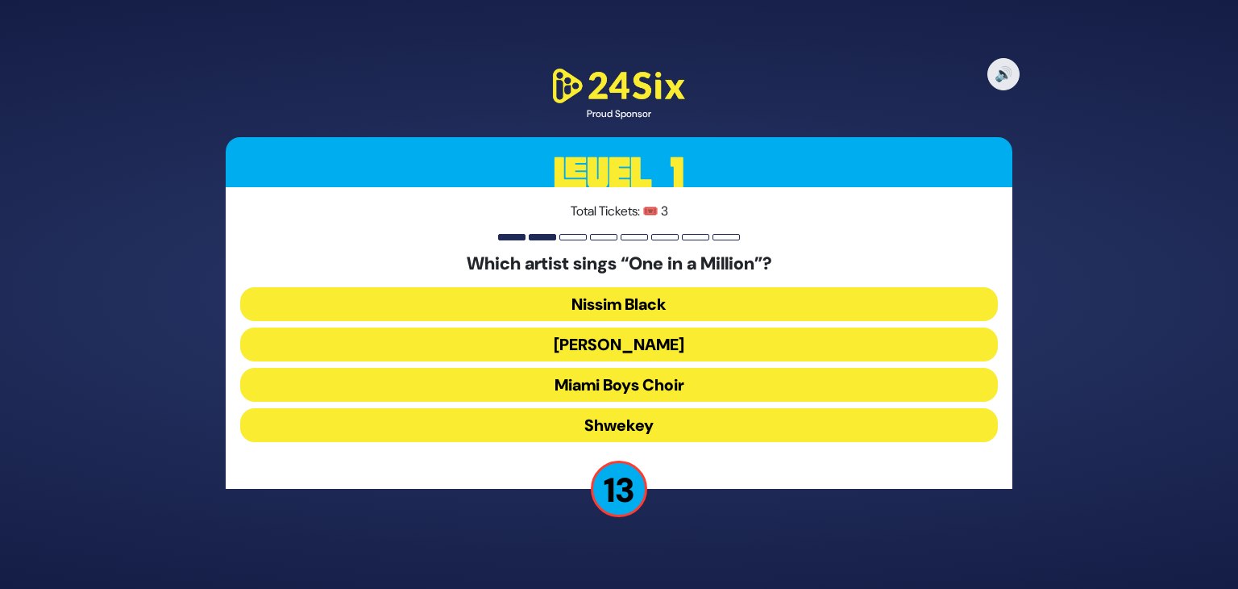
click at [647, 346] on button "[PERSON_NAME]" at bounding box center [619, 344] width 758 height 34
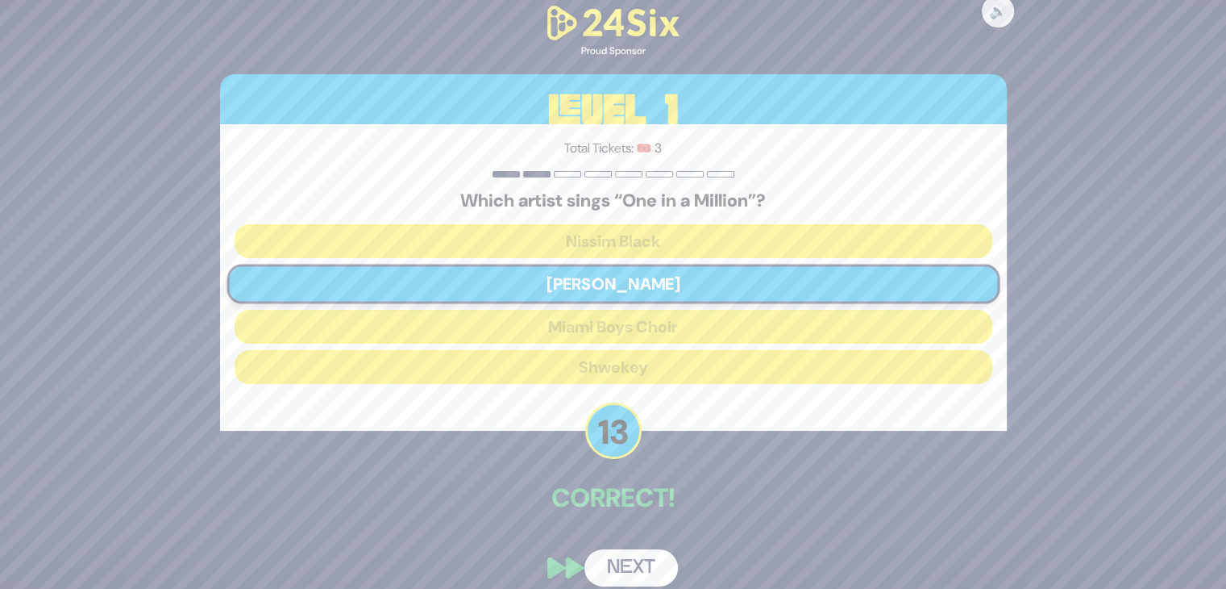
click at [631, 568] on button "Next" at bounding box center [632, 567] width 94 height 37
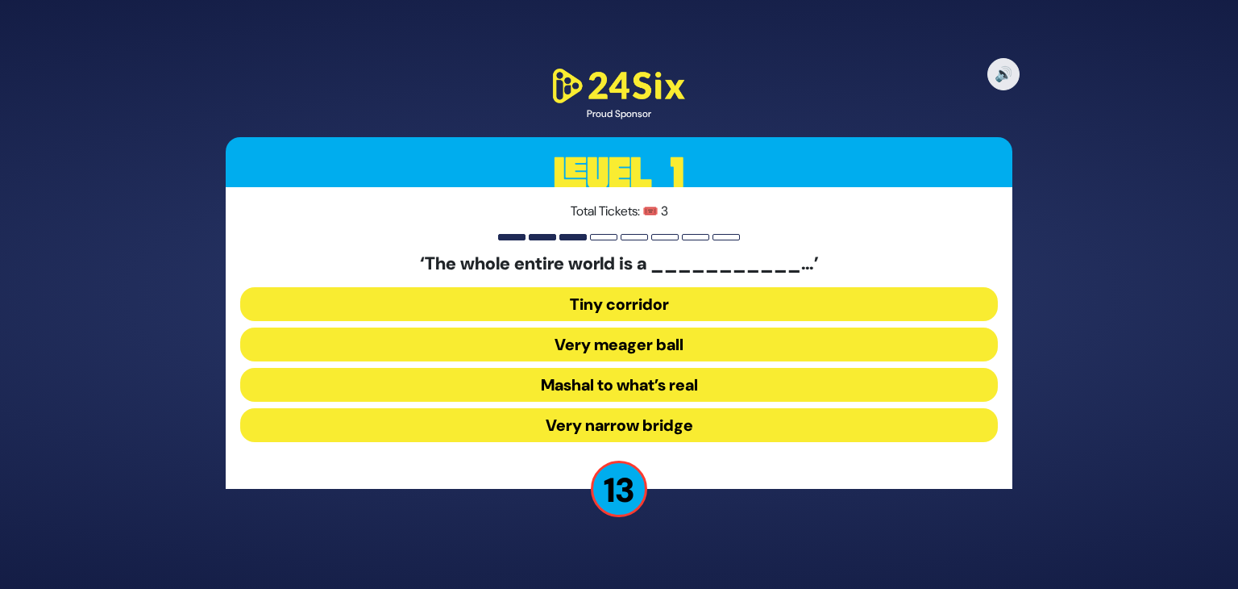
click at [629, 426] on button "Very narrow bridge" at bounding box center [619, 425] width 758 height 34
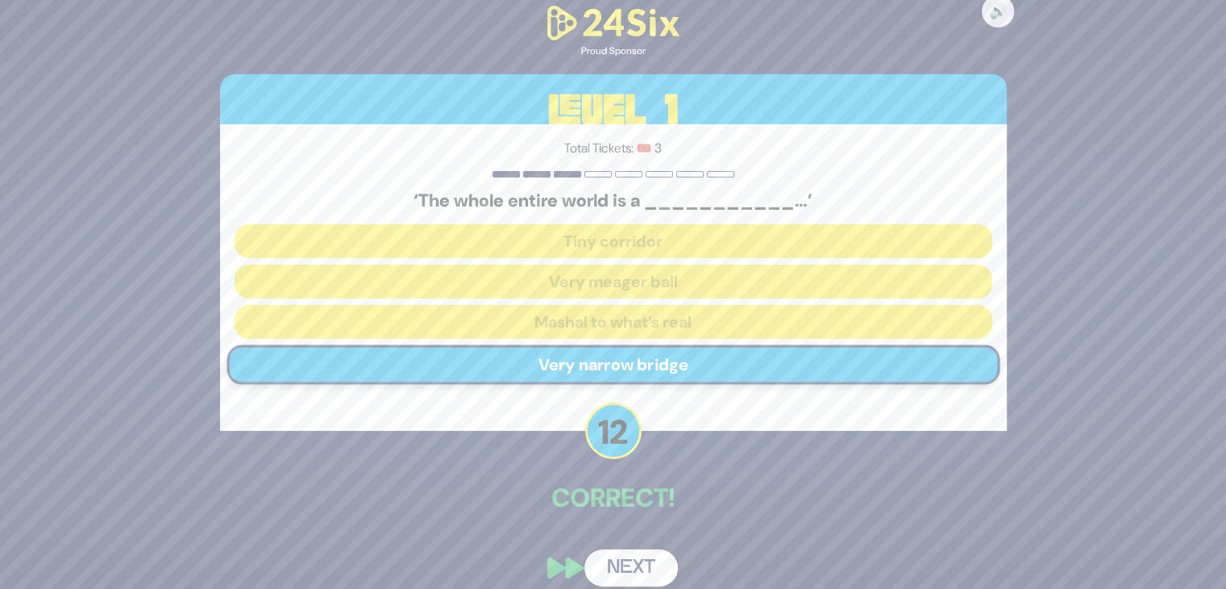
click at [634, 554] on button "Next" at bounding box center [632, 567] width 94 height 37
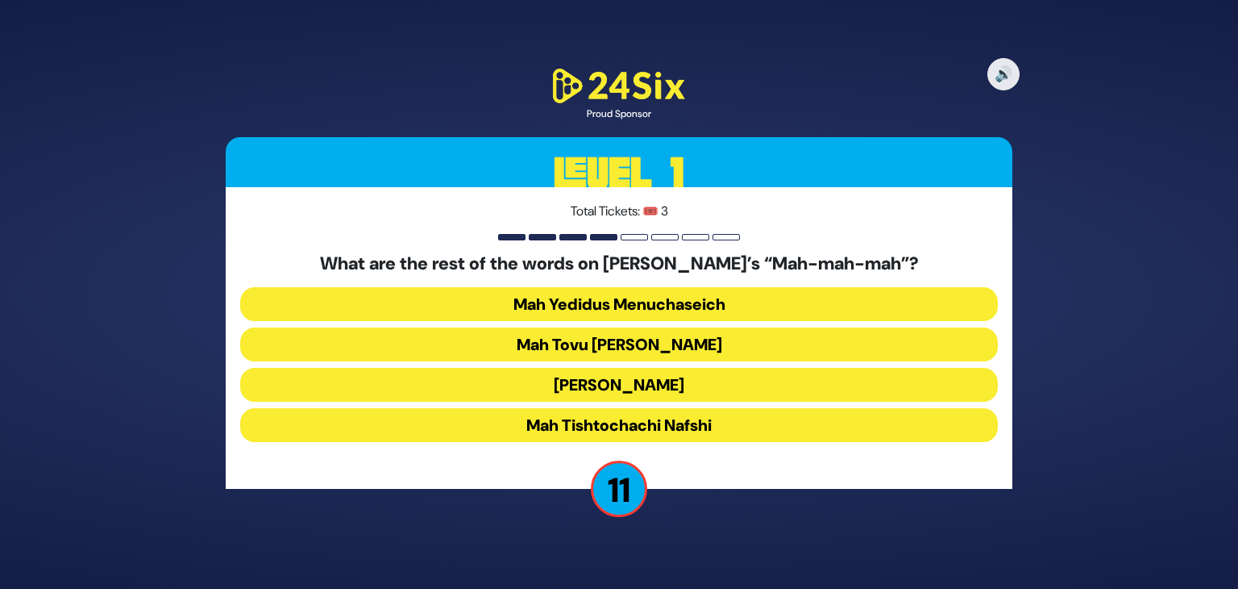
click at [600, 337] on button "Mah Tovu Ohalecha Yaakov" at bounding box center [619, 344] width 758 height 34
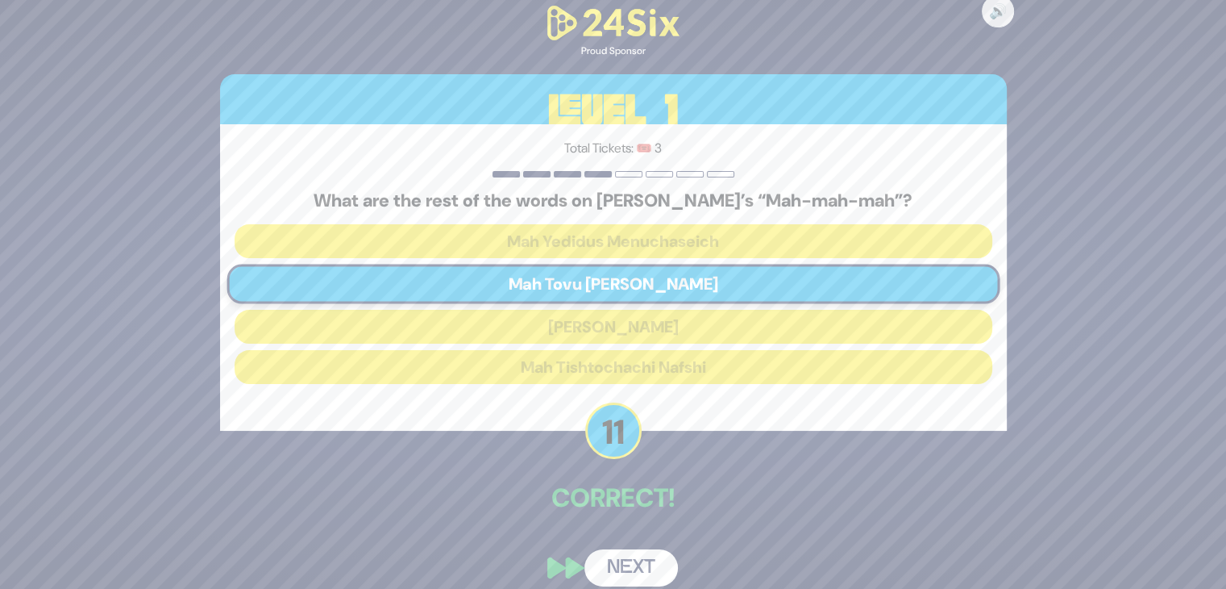
click at [626, 556] on button "Next" at bounding box center [632, 567] width 94 height 37
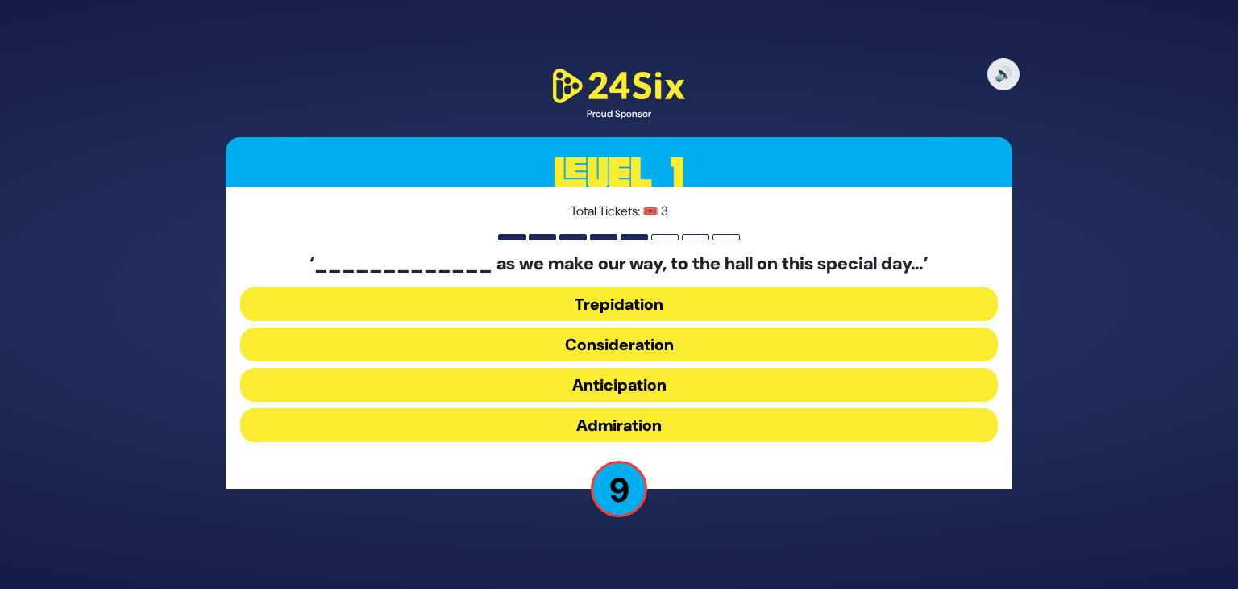
click at [609, 335] on button "Consideration" at bounding box center [619, 344] width 758 height 34
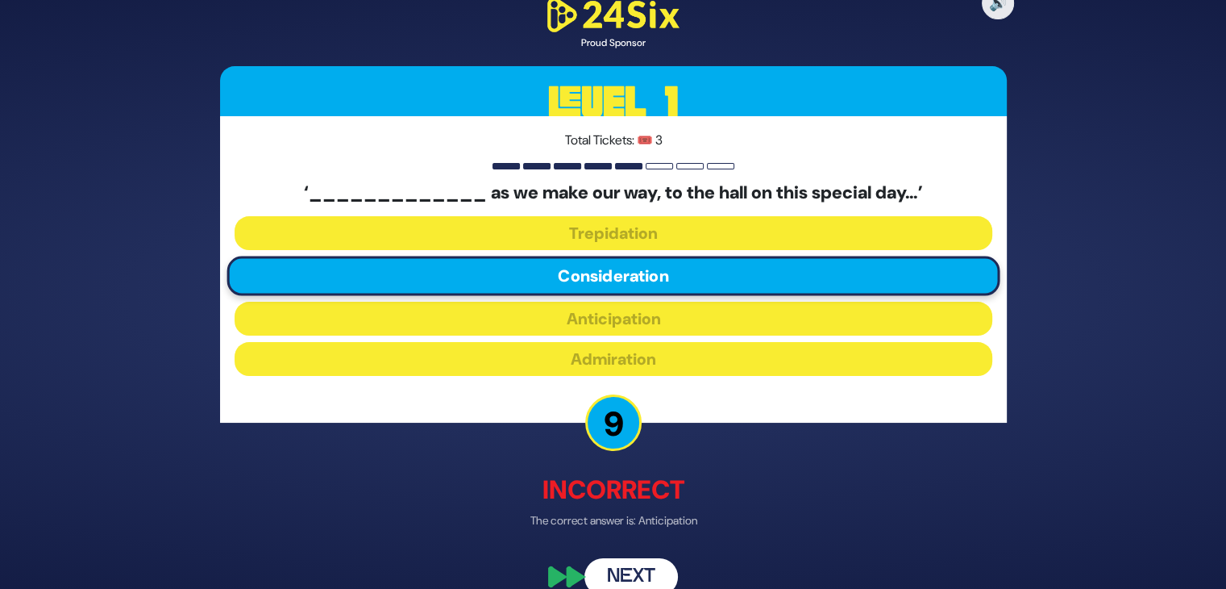
click at [641, 562] on button "Next" at bounding box center [632, 576] width 94 height 37
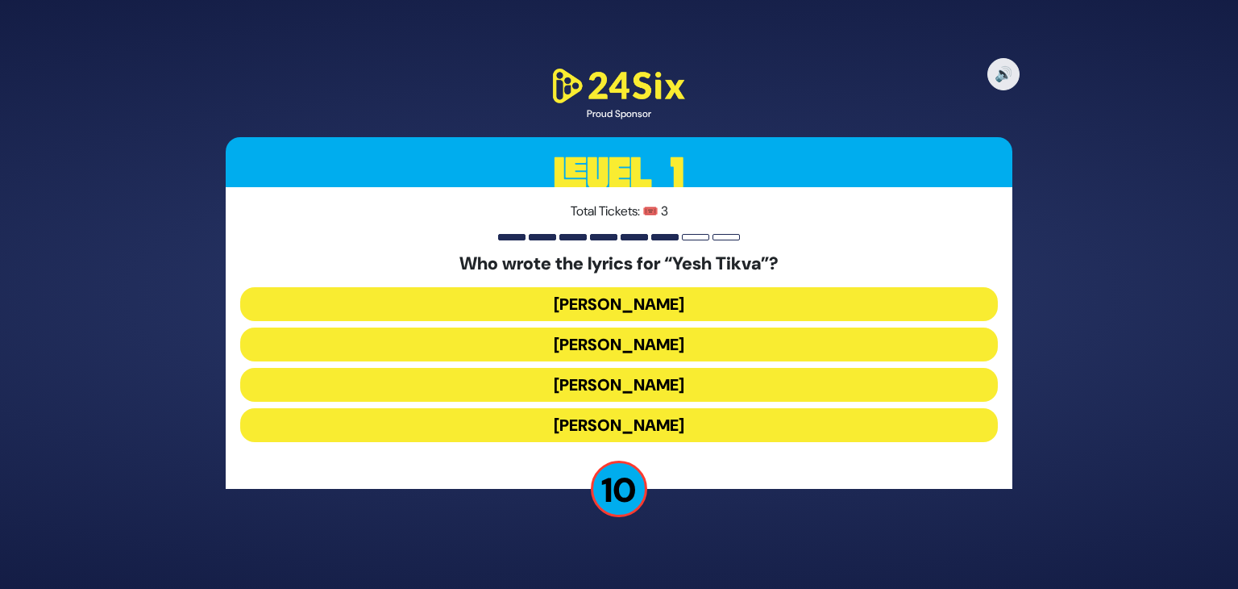
click at [617, 298] on button "Abie Rotenberg" at bounding box center [619, 304] width 758 height 34
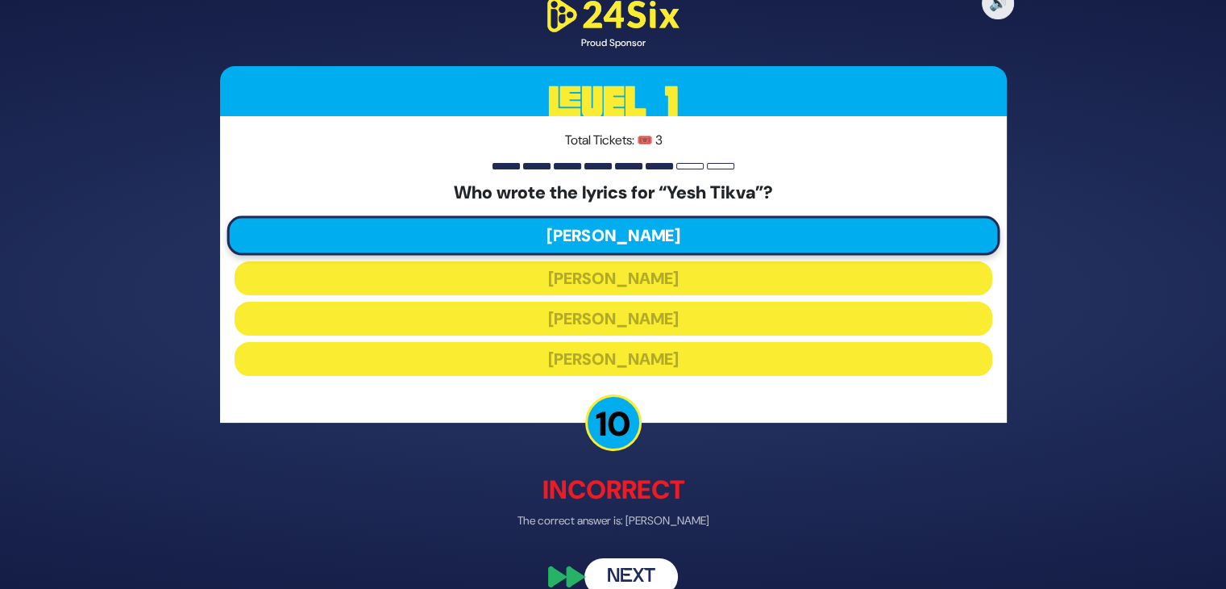
click at [635, 568] on button "Next" at bounding box center [632, 576] width 94 height 37
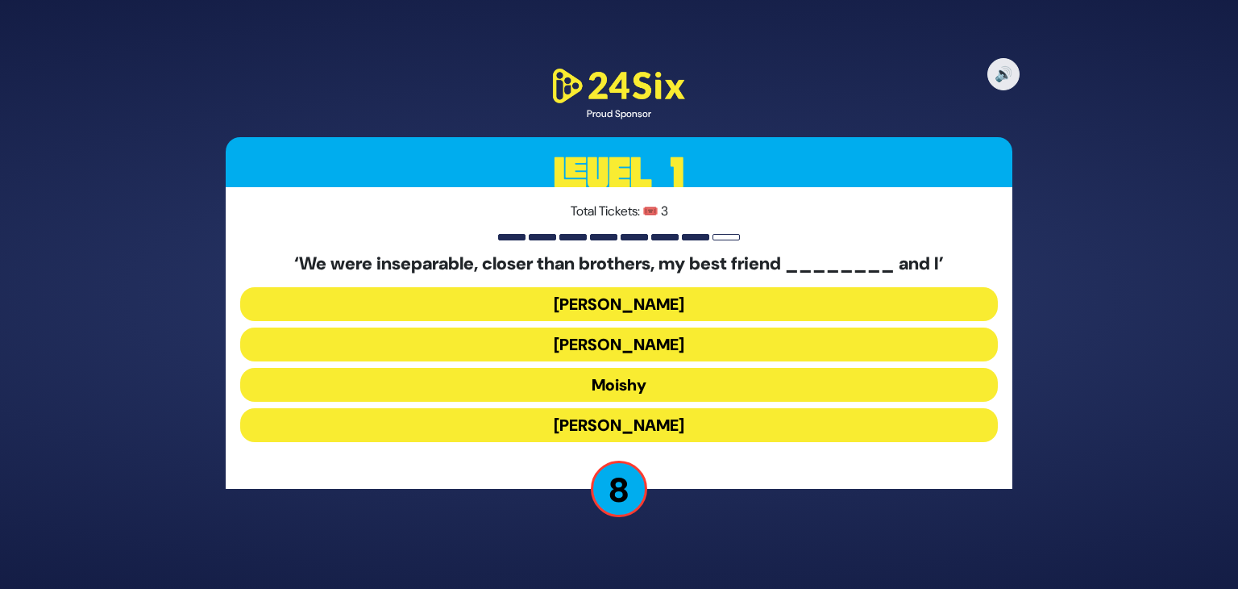
click at [655, 426] on button "Sammy" at bounding box center [619, 425] width 758 height 34
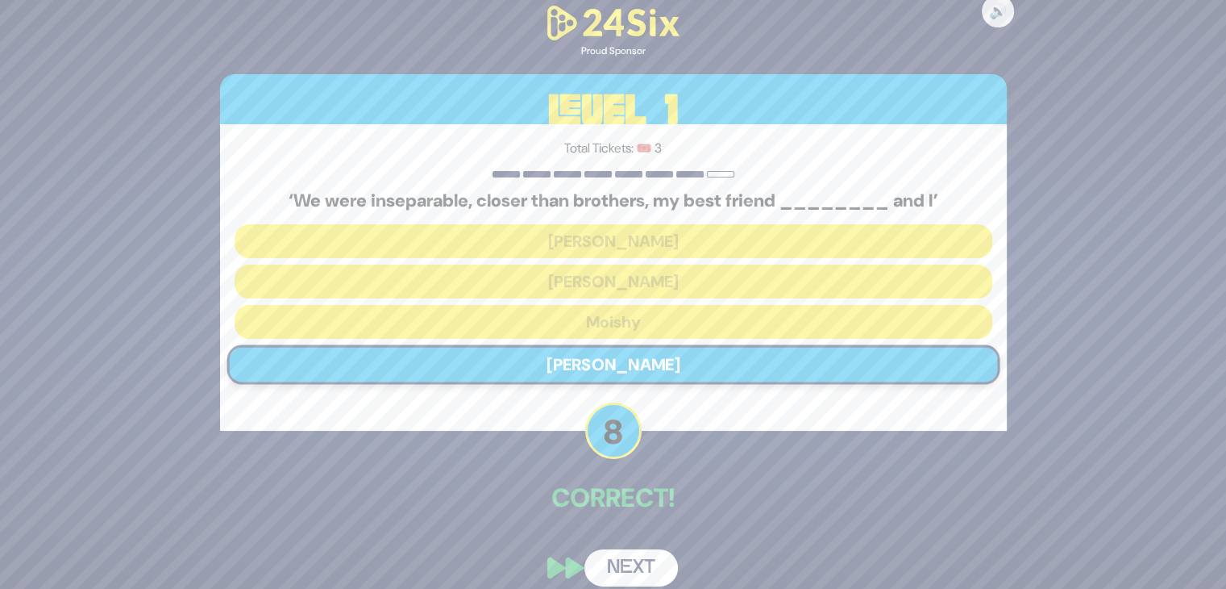
click at [645, 562] on button "Next" at bounding box center [632, 567] width 94 height 37
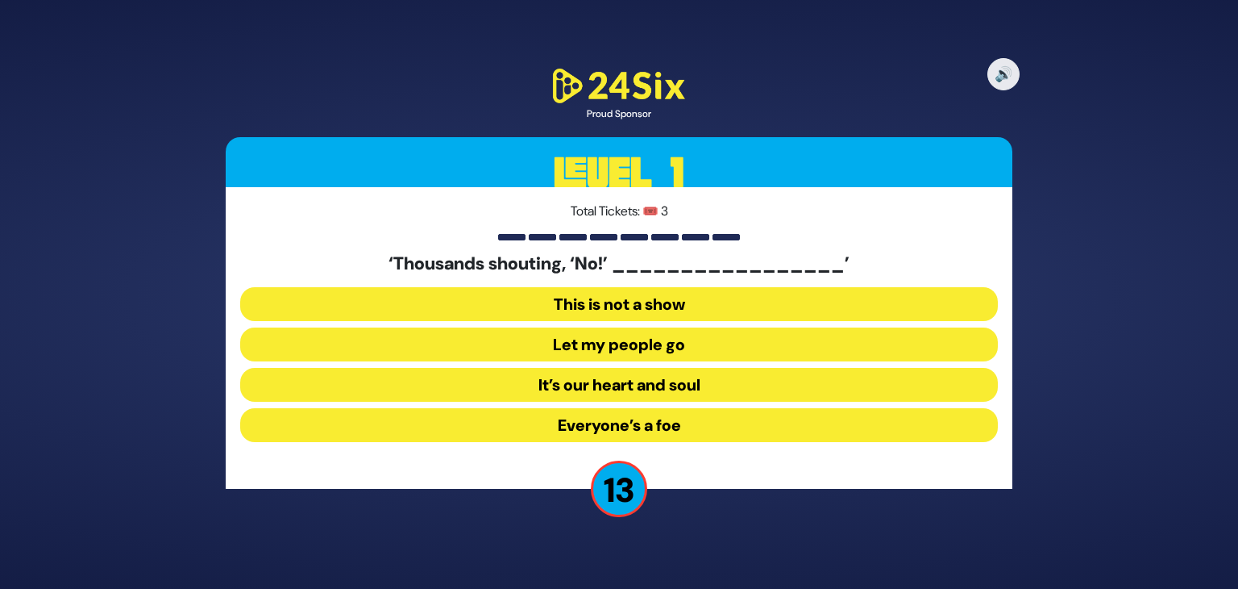
click at [617, 343] on button "Let my people go" at bounding box center [619, 344] width 758 height 34
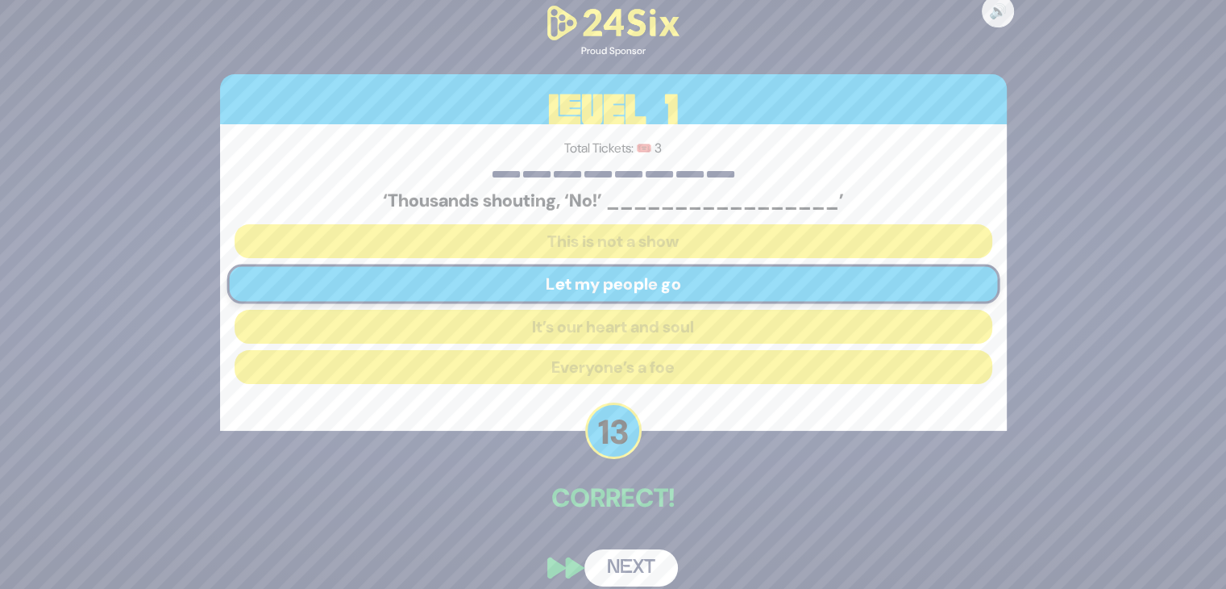
click at [628, 556] on button "Next" at bounding box center [632, 567] width 94 height 37
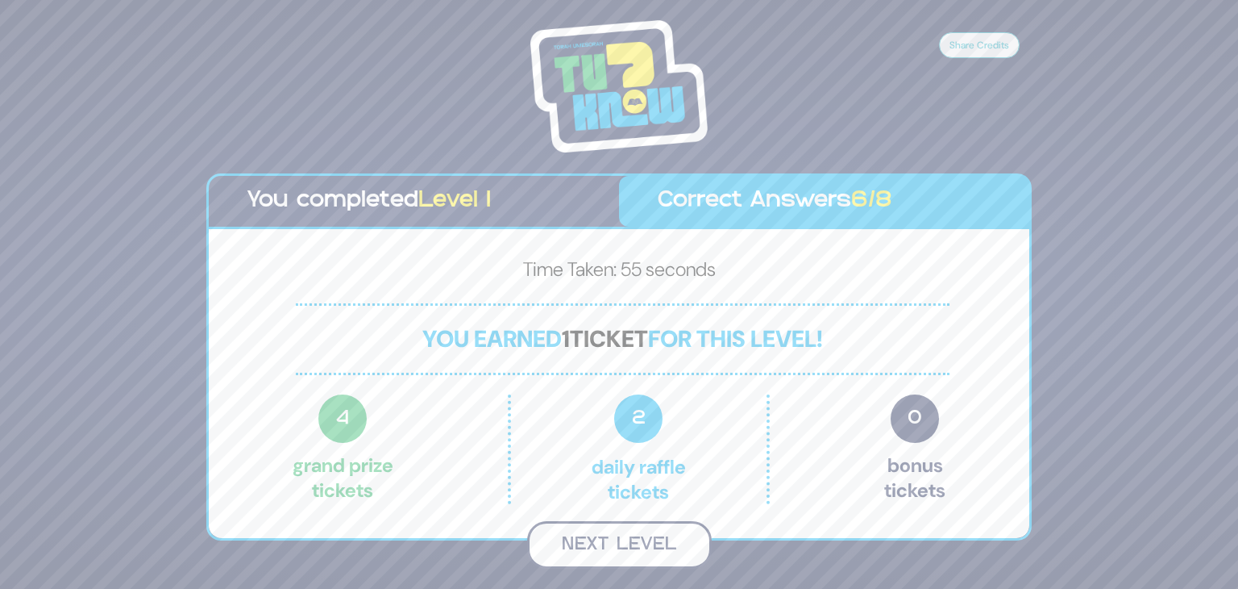
click at [635, 538] on button "Next Level" at bounding box center [619, 545] width 185 height 48
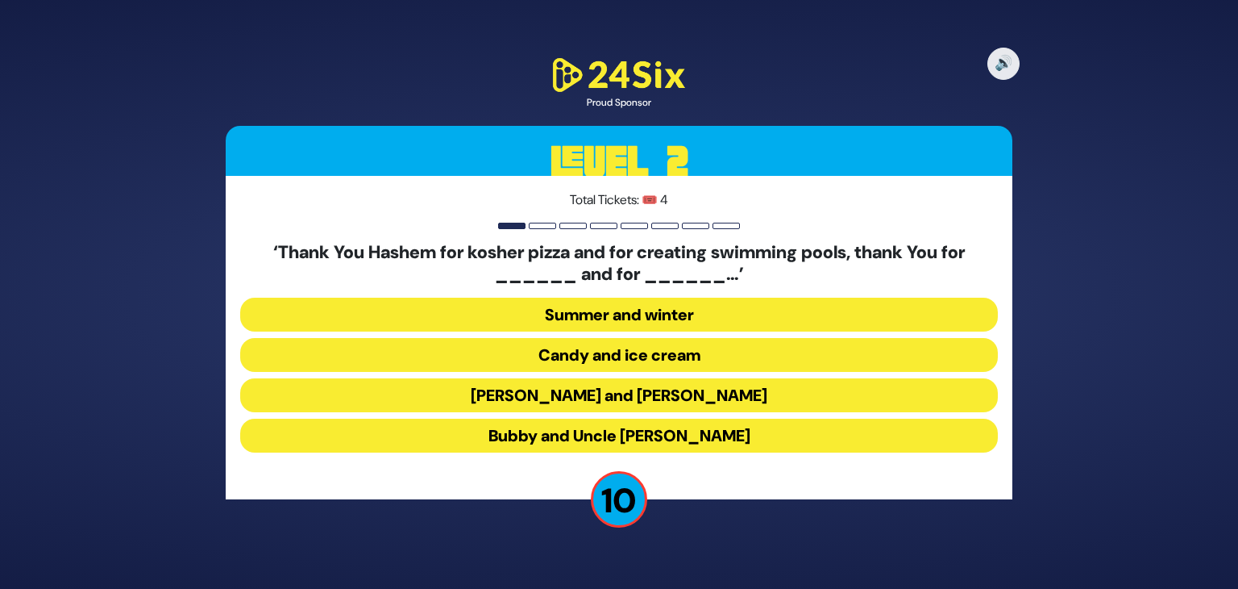
click at [606, 352] on button "Candy and ice cream" at bounding box center [619, 355] width 758 height 34
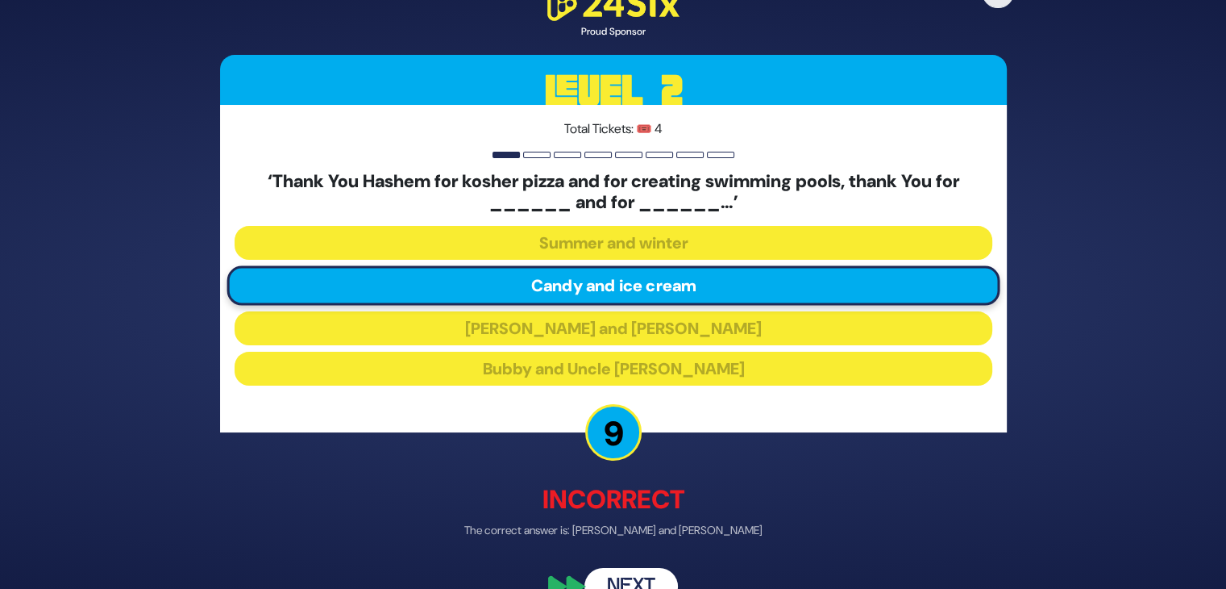
click at [630, 577] on button "Next" at bounding box center [632, 586] width 94 height 37
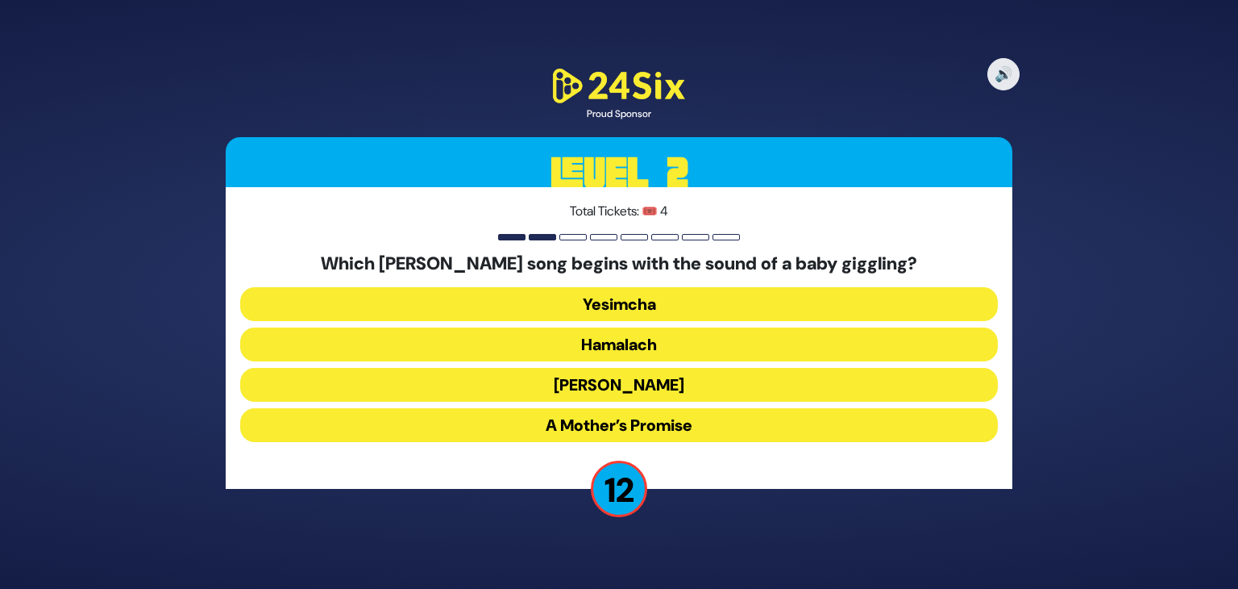
click at [612, 382] on button "[PERSON_NAME]" at bounding box center [619, 385] width 758 height 34
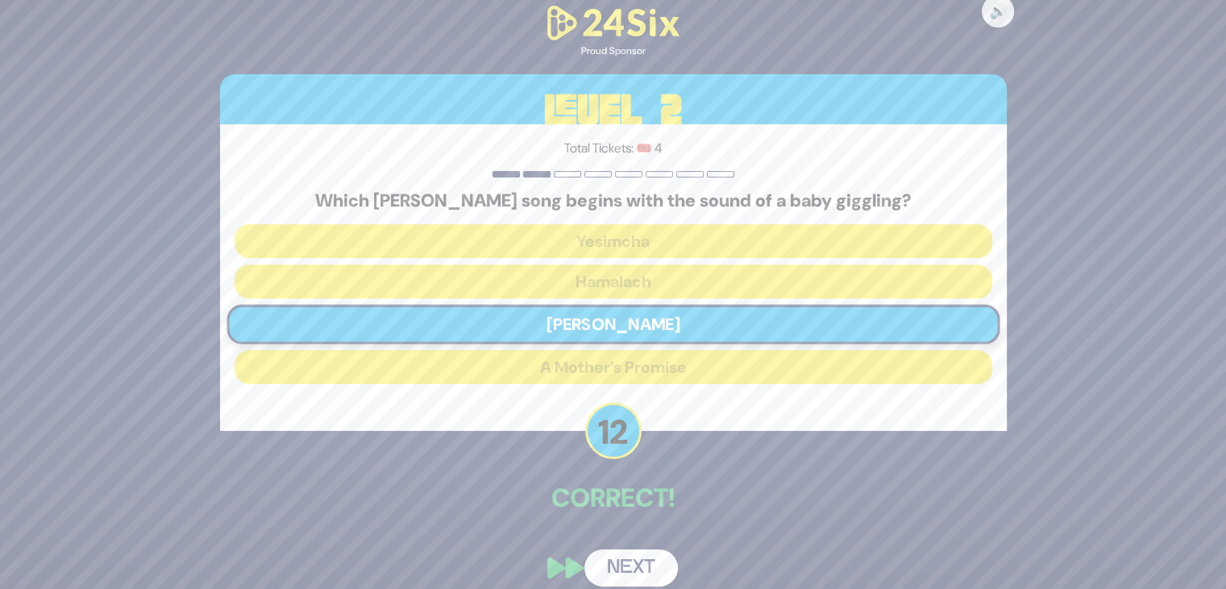
click at [629, 559] on button "Next" at bounding box center [632, 567] width 94 height 37
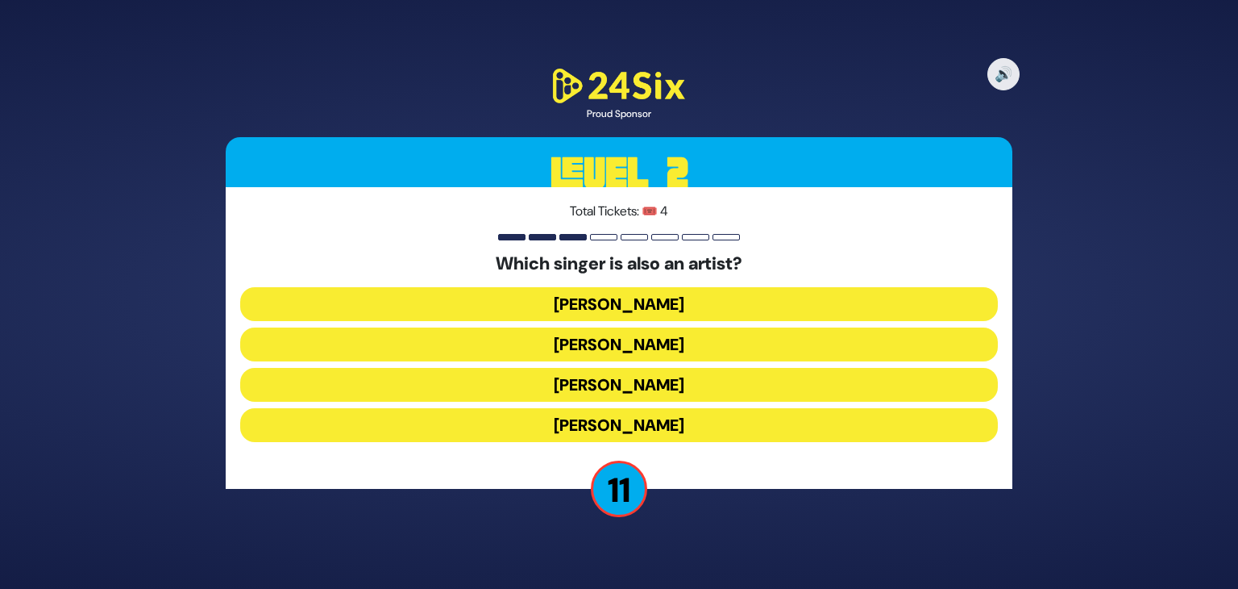
click at [617, 379] on button "[PERSON_NAME]" at bounding box center [619, 385] width 758 height 34
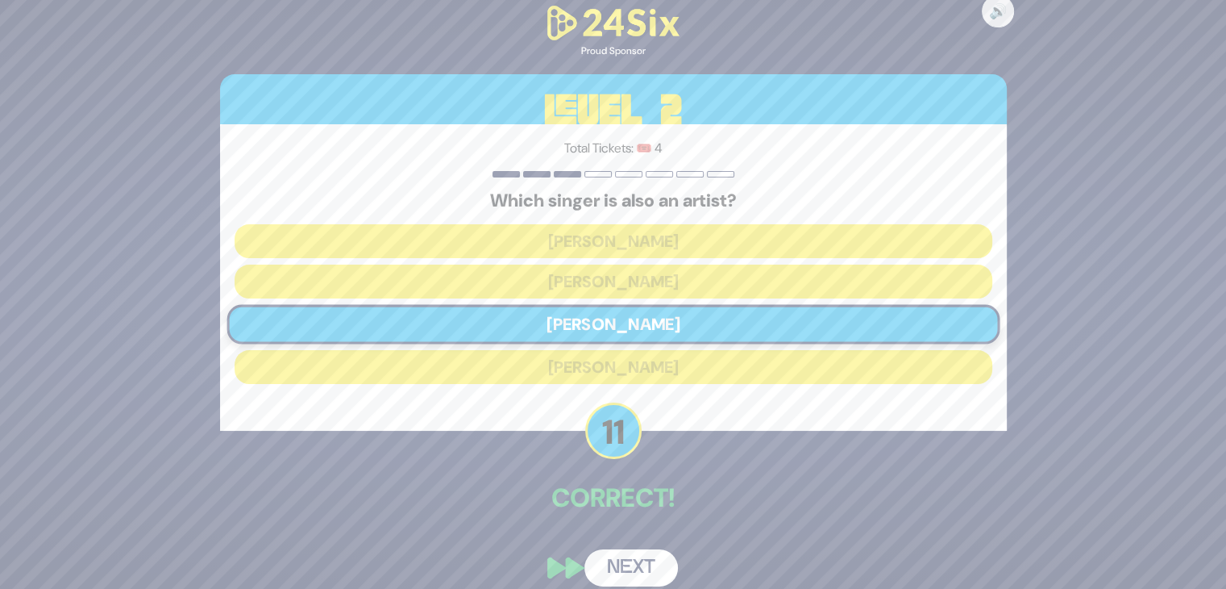
click at [631, 559] on button "Next" at bounding box center [632, 567] width 94 height 37
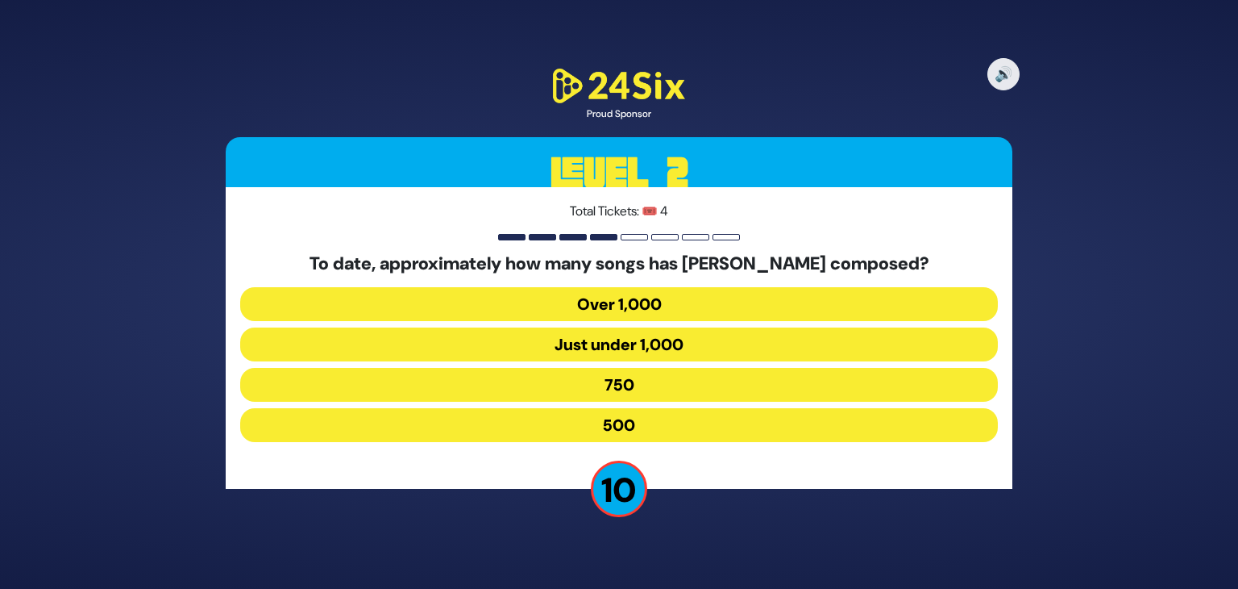
click at [648, 337] on button "Just under 1,000" at bounding box center [619, 344] width 758 height 34
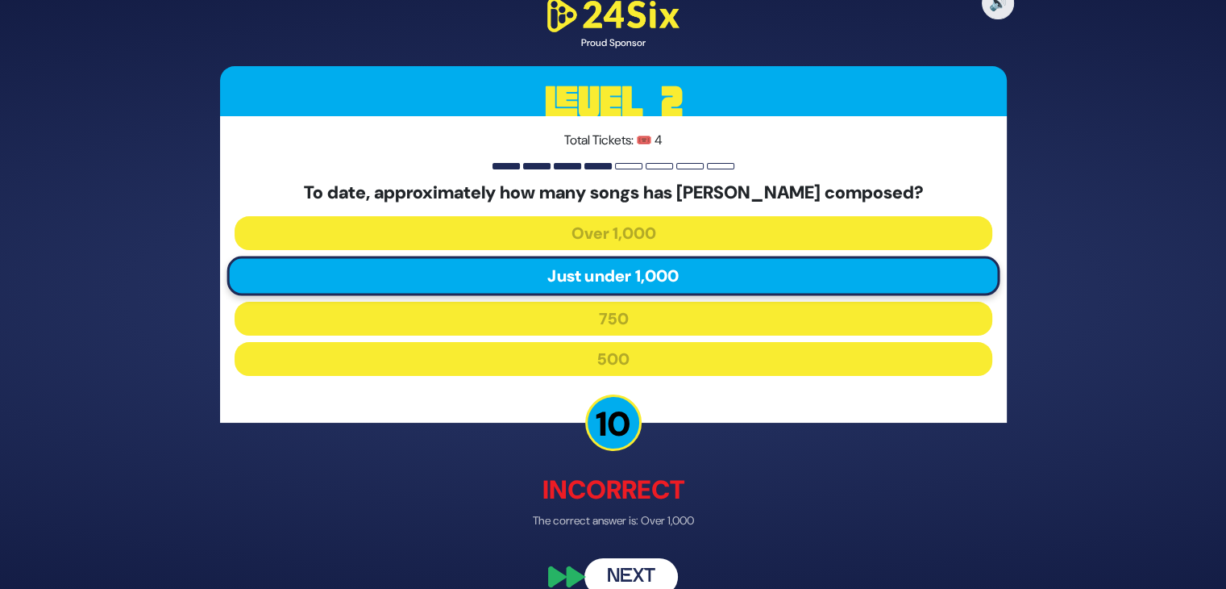
click at [628, 566] on button "Next" at bounding box center [632, 576] width 94 height 37
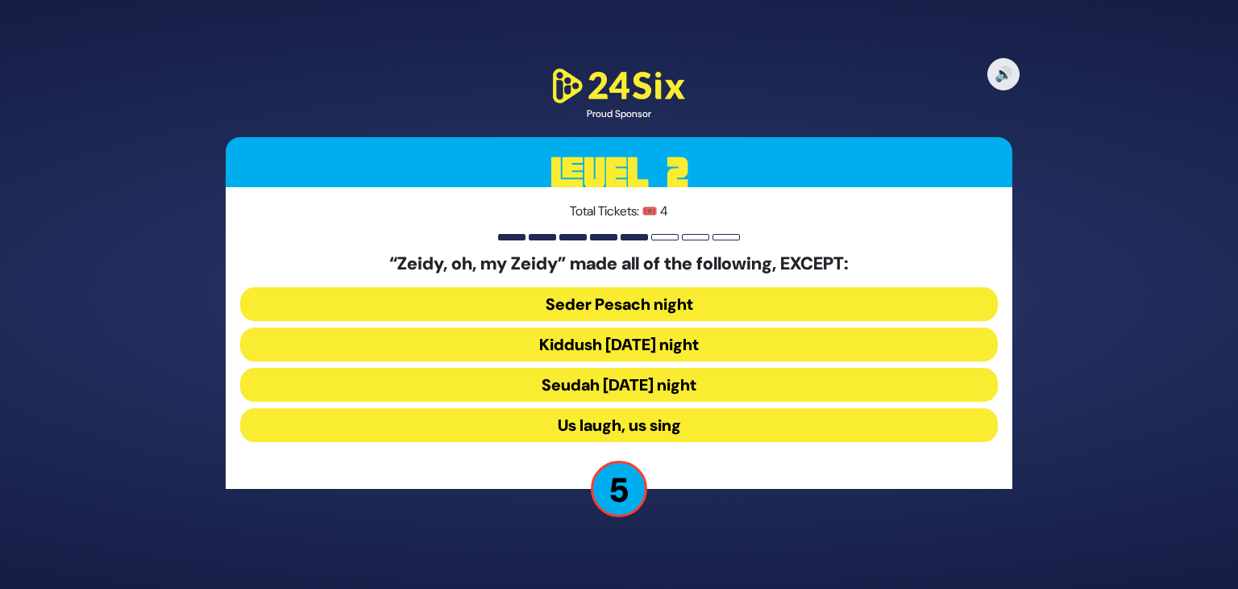
click at [602, 390] on button "Seudah Friday night" at bounding box center [619, 385] width 758 height 34
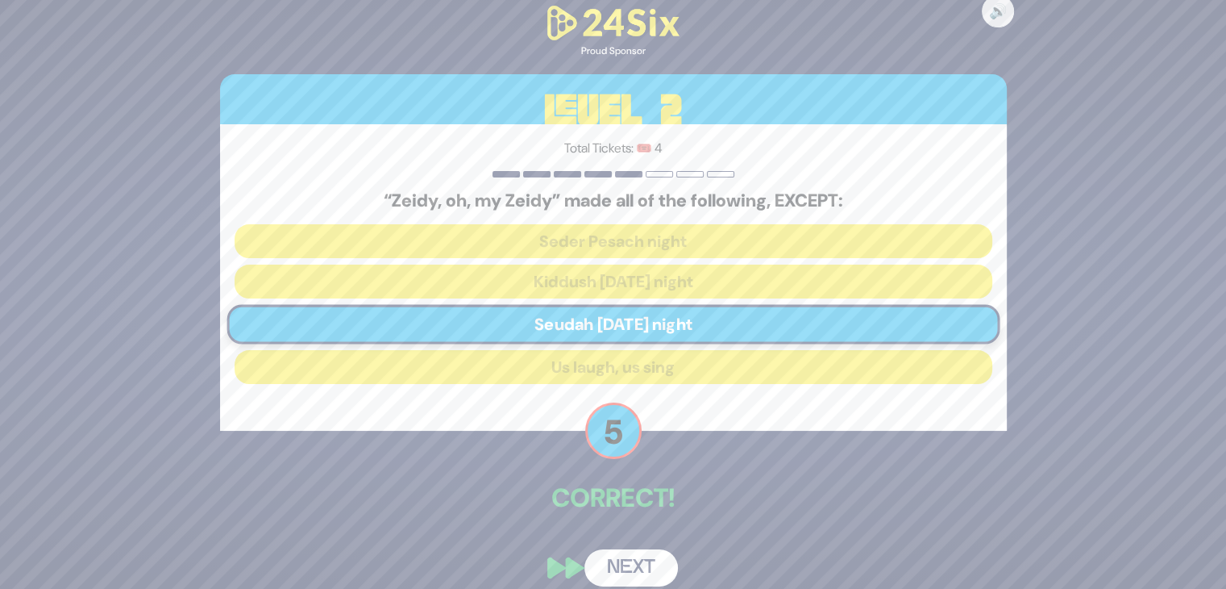
click at [642, 566] on button "Next" at bounding box center [632, 567] width 94 height 37
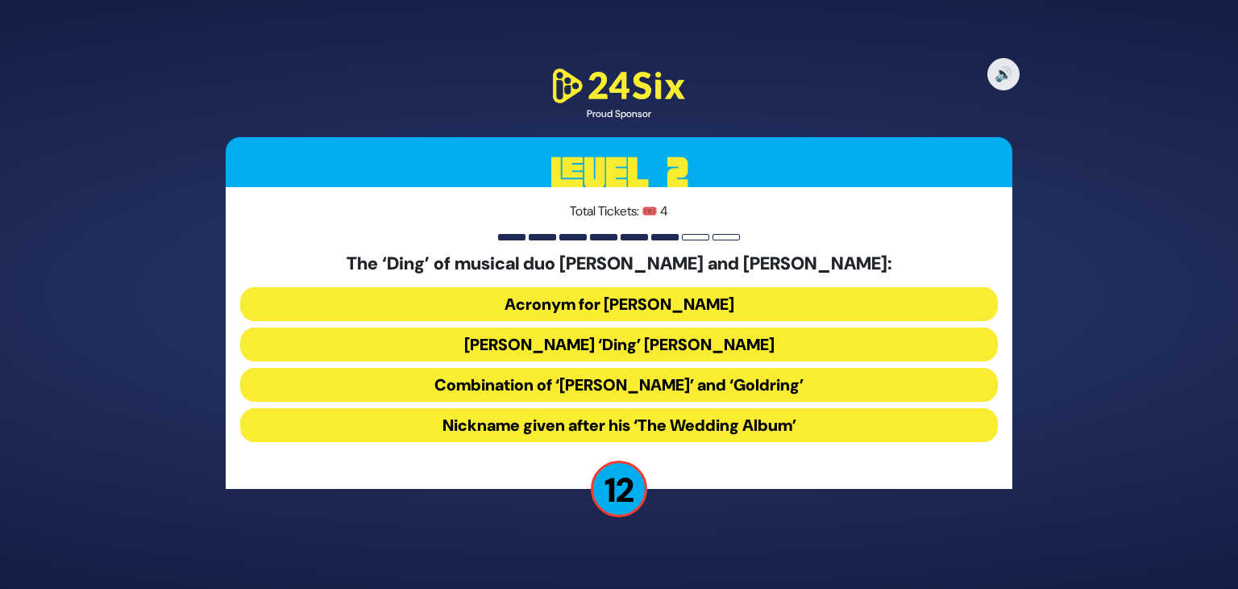
click at [634, 307] on button "Acronym for [PERSON_NAME]" at bounding box center [619, 304] width 758 height 34
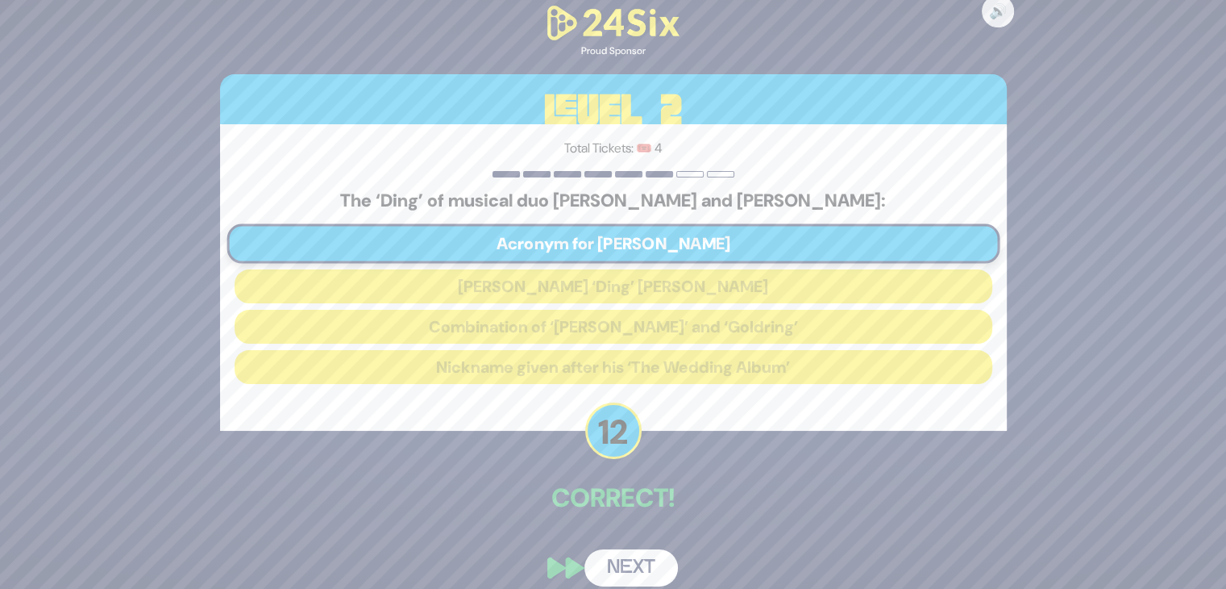
click at [629, 573] on button "Next" at bounding box center [632, 567] width 94 height 37
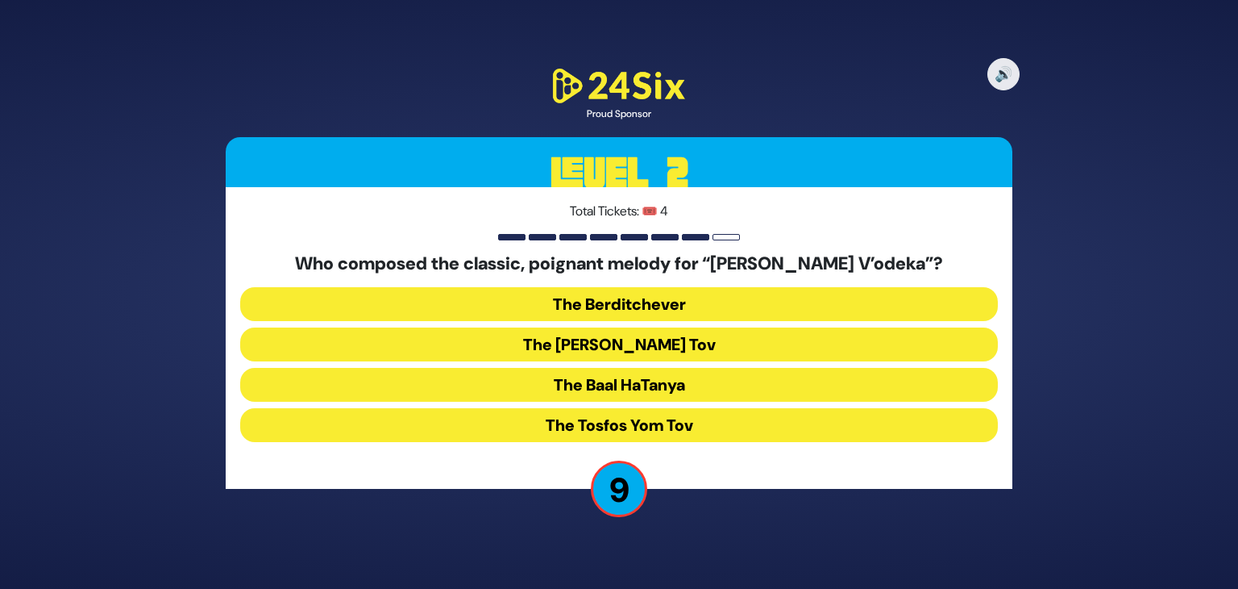
click at [613, 381] on button "The Baal HaTanya" at bounding box center [619, 385] width 758 height 34
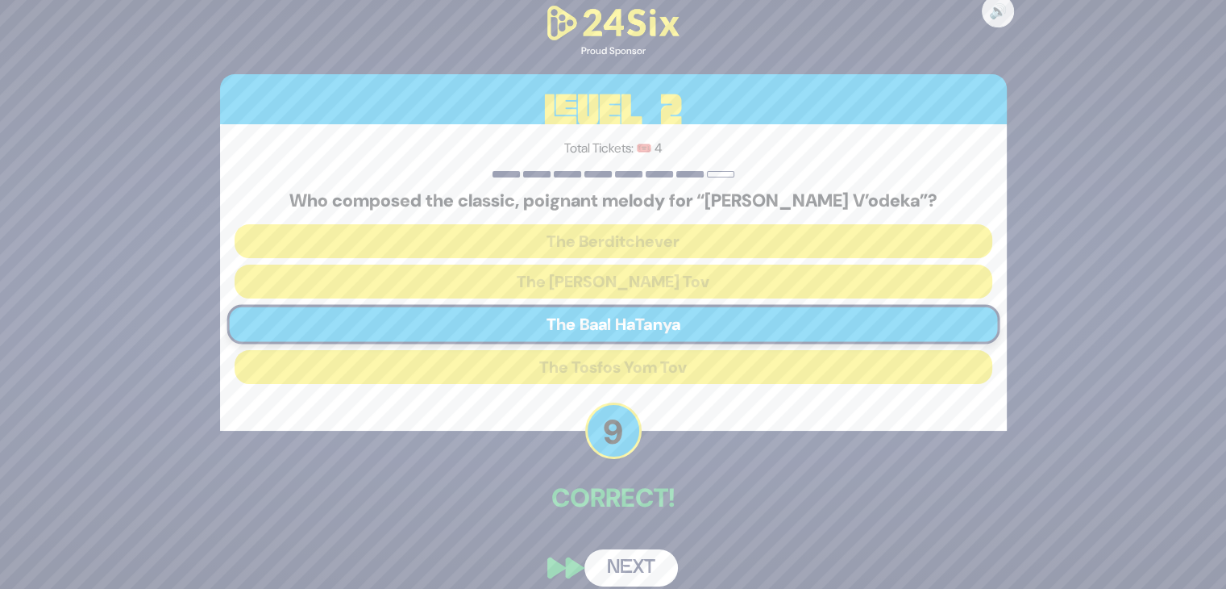
click at [631, 564] on button "Next" at bounding box center [632, 567] width 94 height 37
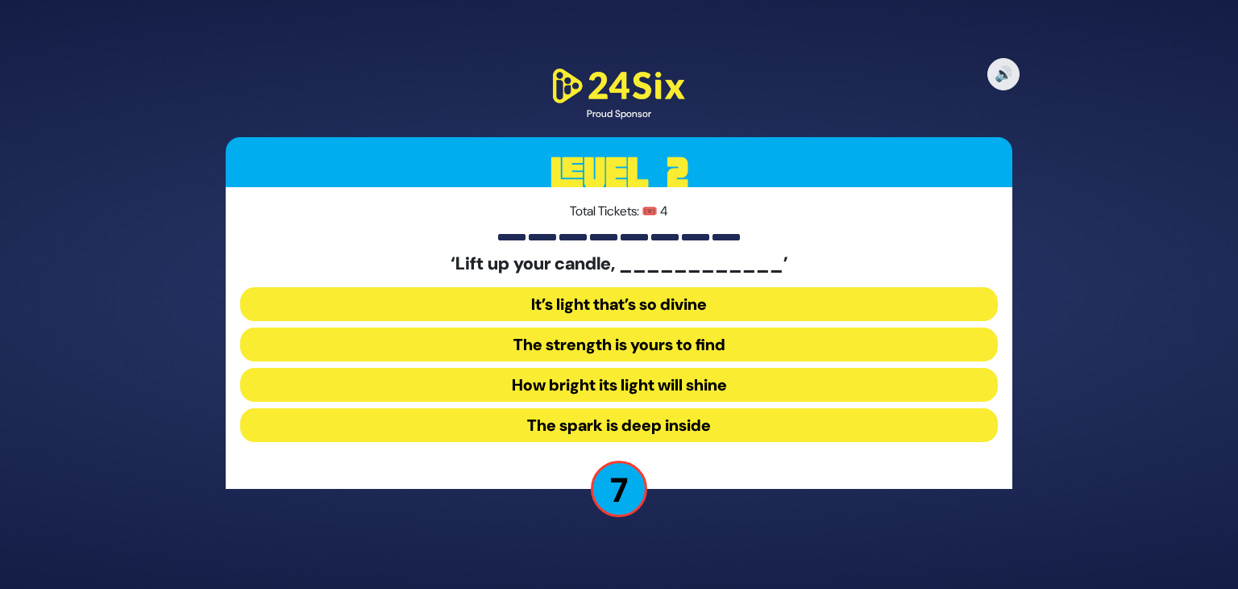
click at [610, 383] on button "How bright its light will shine" at bounding box center [619, 385] width 758 height 34
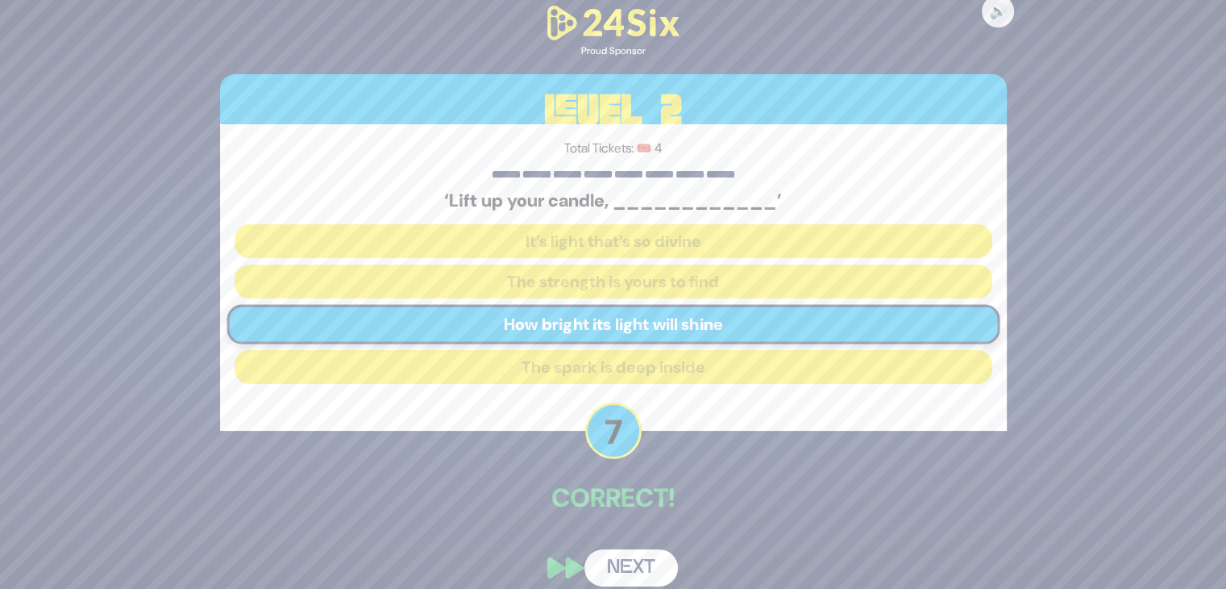
click at [639, 560] on button "Next" at bounding box center [632, 567] width 94 height 37
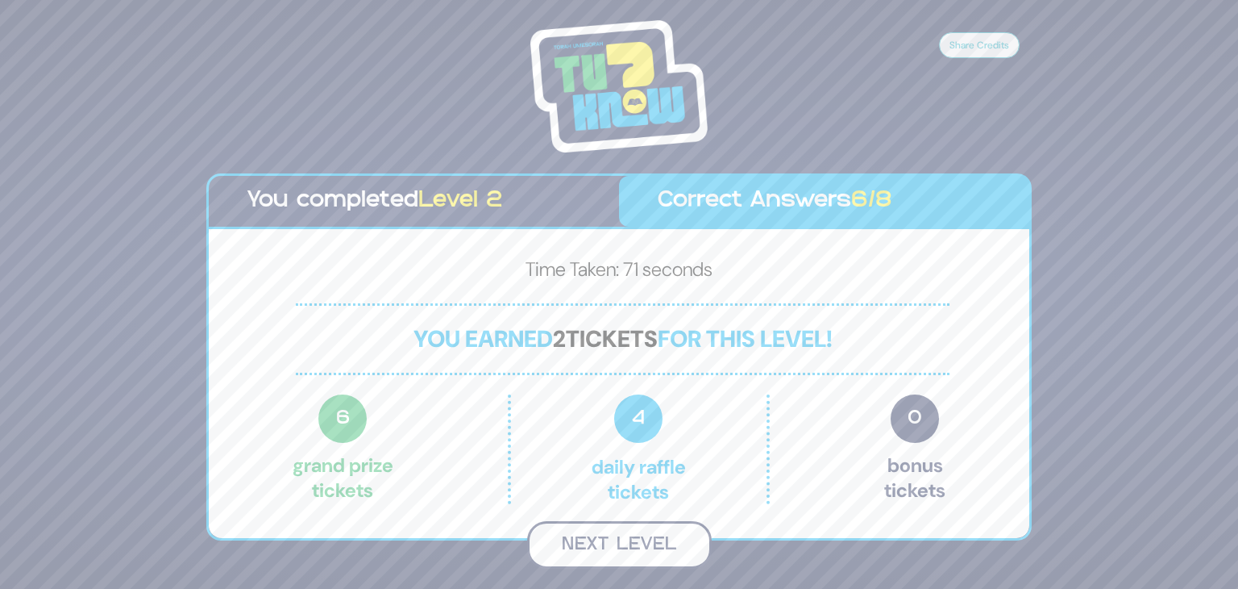
click at [626, 546] on button "Next Level" at bounding box center [619, 545] width 185 height 48
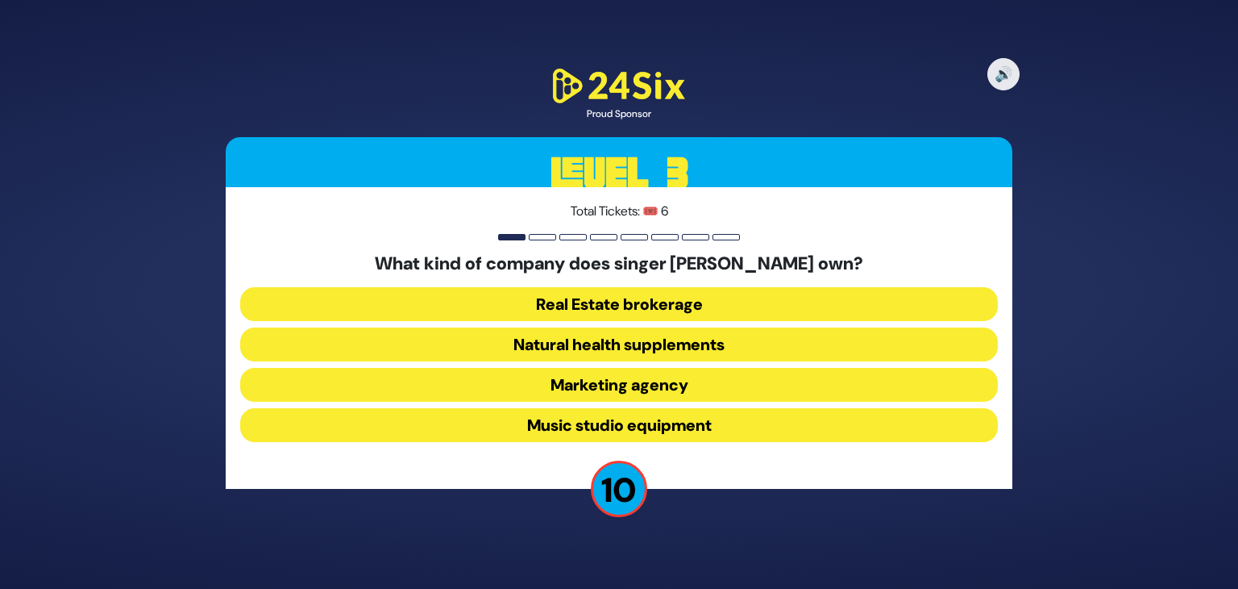
click at [605, 385] on button "Marketing agency" at bounding box center [619, 385] width 758 height 34
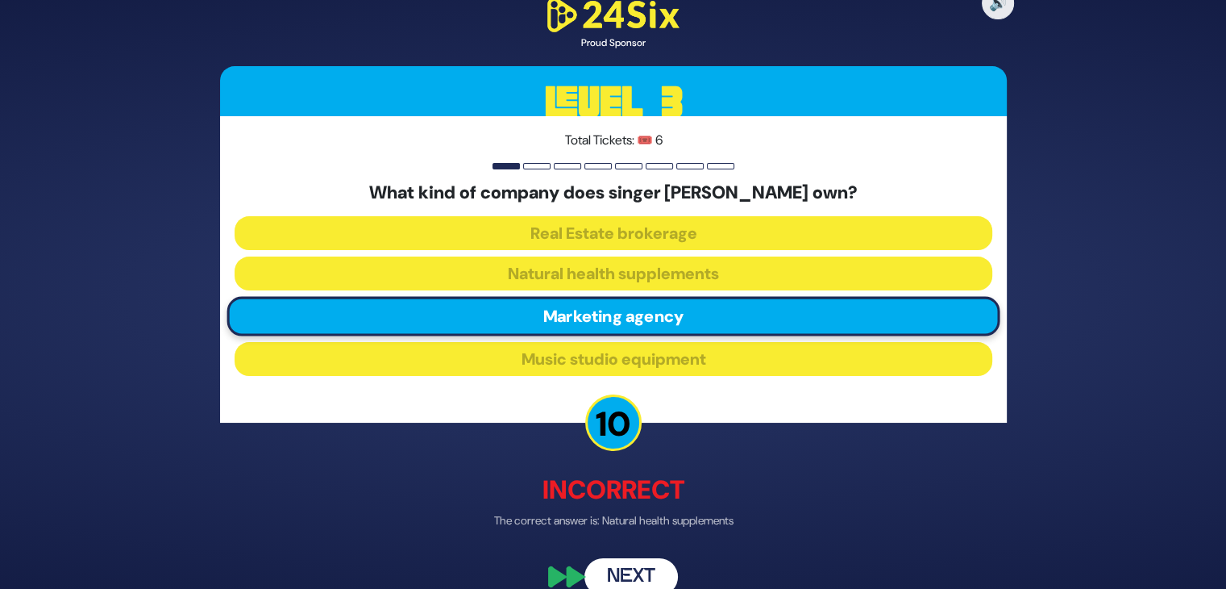
click at [632, 568] on button "Next" at bounding box center [632, 576] width 94 height 37
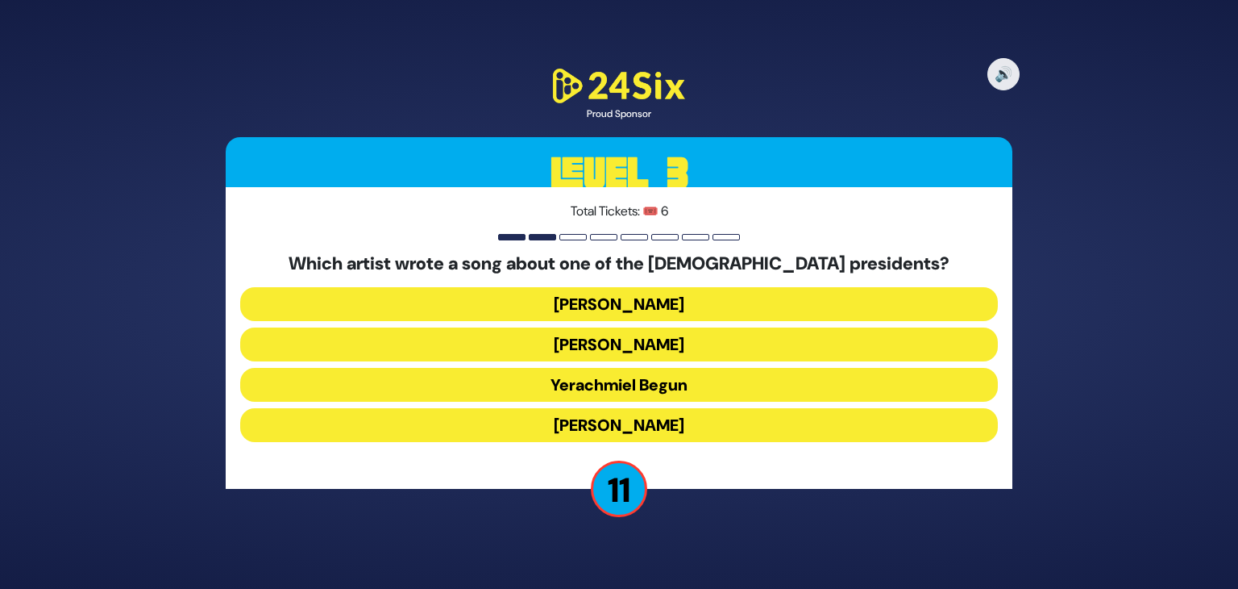
click at [606, 385] on button "Yerachmiel Begun" at bounding box center [619, 385] width 758 height 34
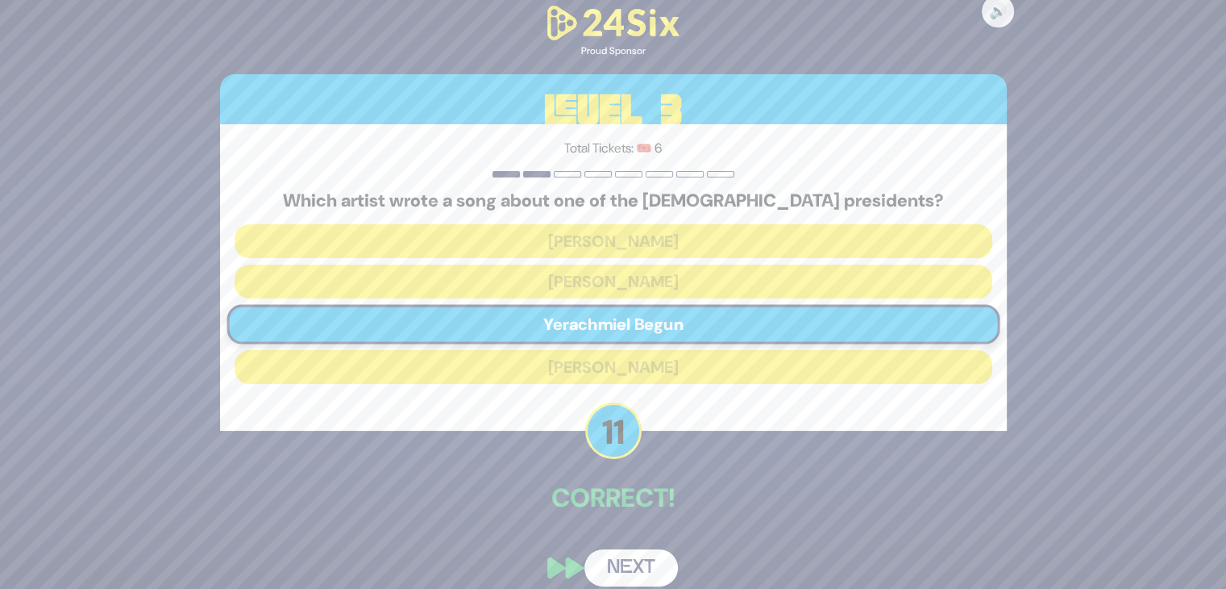
click at [635, 562] on button "Next" at bounding box center [632, 567] width 94 height 37
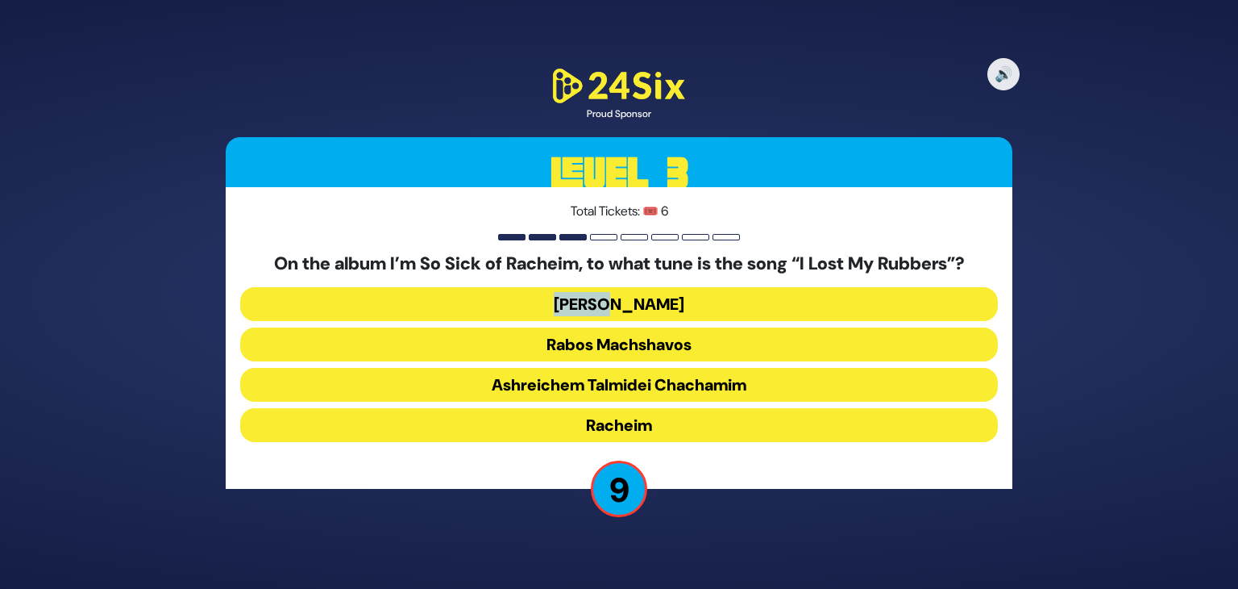
drag, startPoint x: 639, startPoint y: 282, endPoint x: 635, endPoint y: 301, distance: 18.8
click at [635, 301] on div "On the album I’m So Sick of Racheim, to what tune is the song “I Lost My Rubber…" at bounding box center [619, 350] width 758 height 195
click at [635, 301] on button "Dido Bey" at bounding box center [619, 304] width 758 height 34
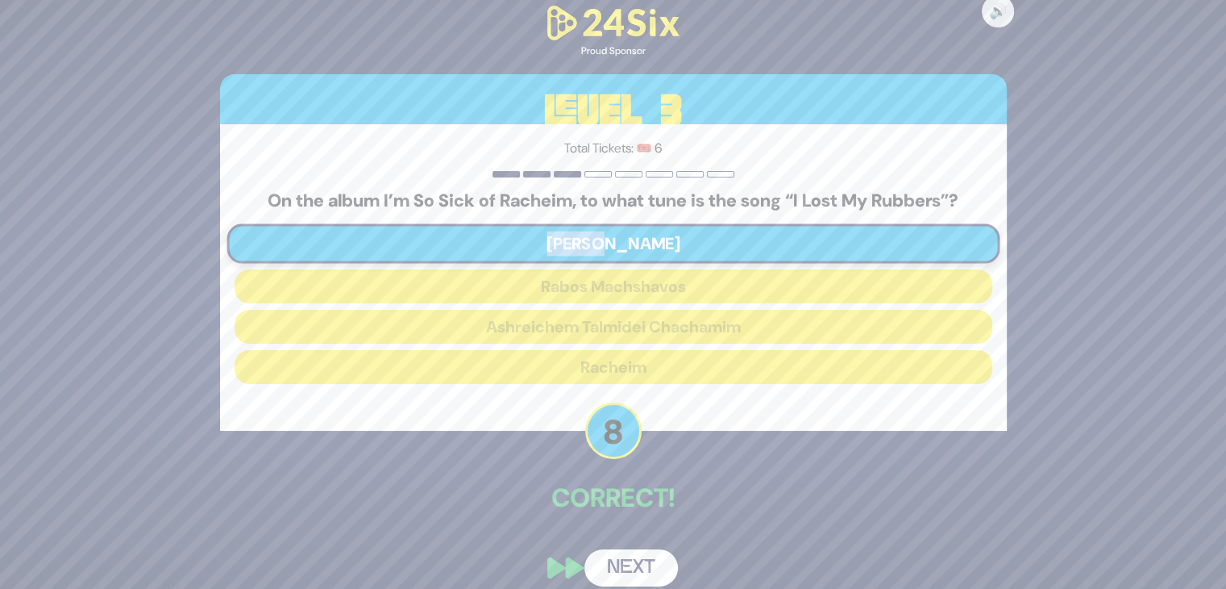
click at [641, 567] on button "Next" at bounding box center [632, 567] width 94 height 37
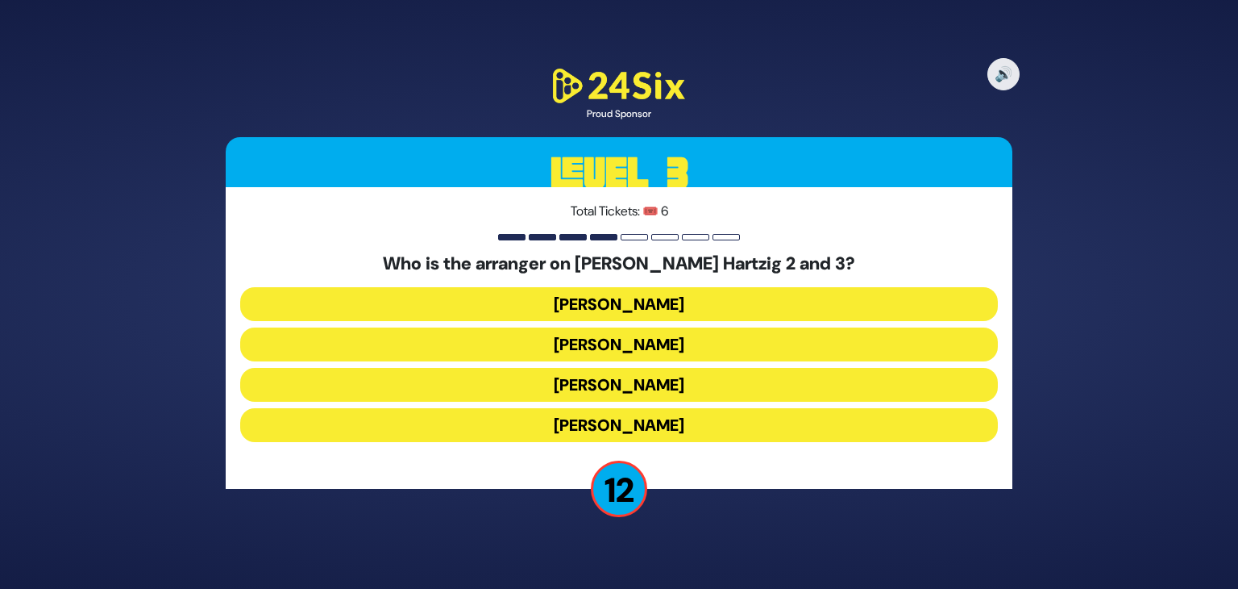
click at [634, 308] on button "Yoeli Dickman" at bounding box center [619, 304] width 758 height 34
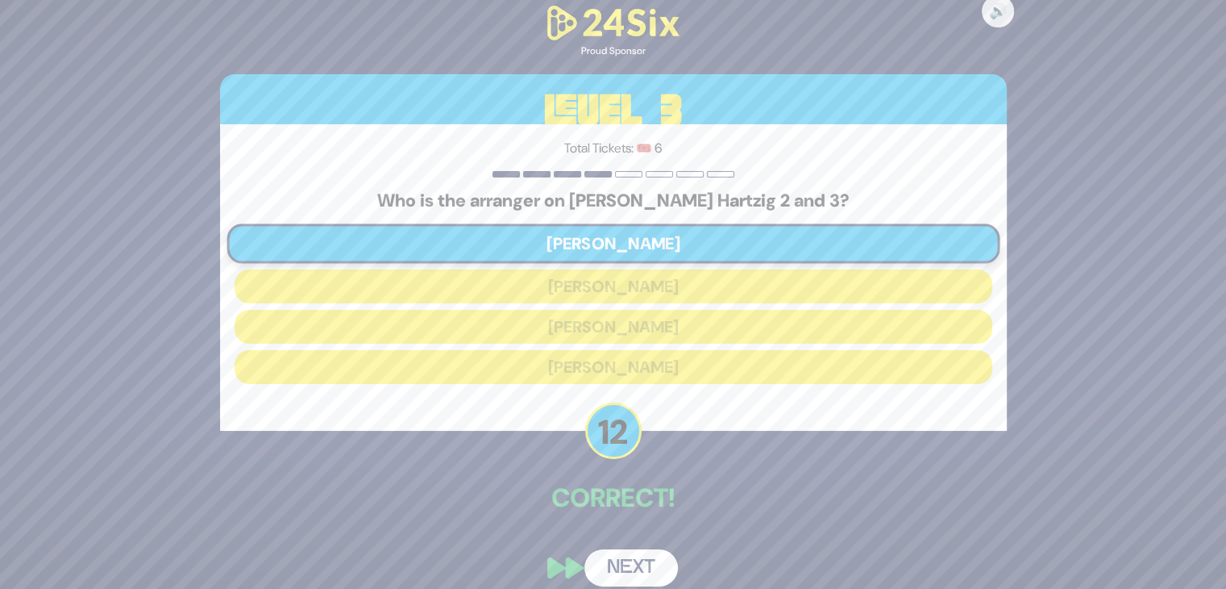
click at [626, 562] on button "Next" at bounding box center [632, 567] width 94 height 37
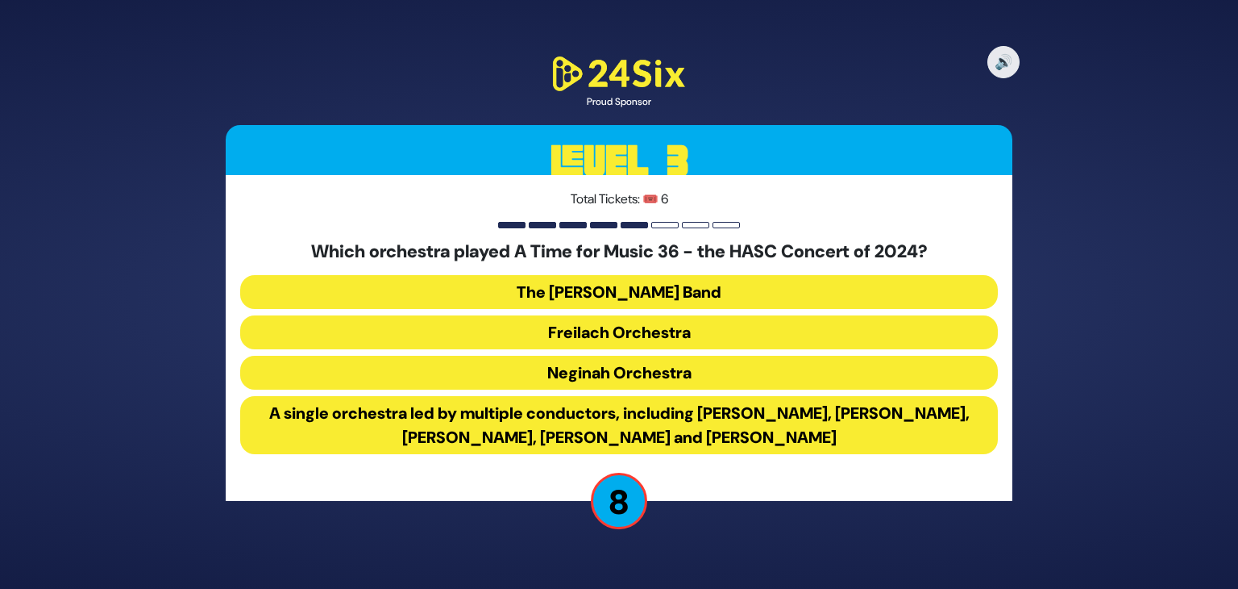
click at [626, 285] on button "The Mendy Hershkowitz Band" at bounding box center [619, 292] width 758 height 34
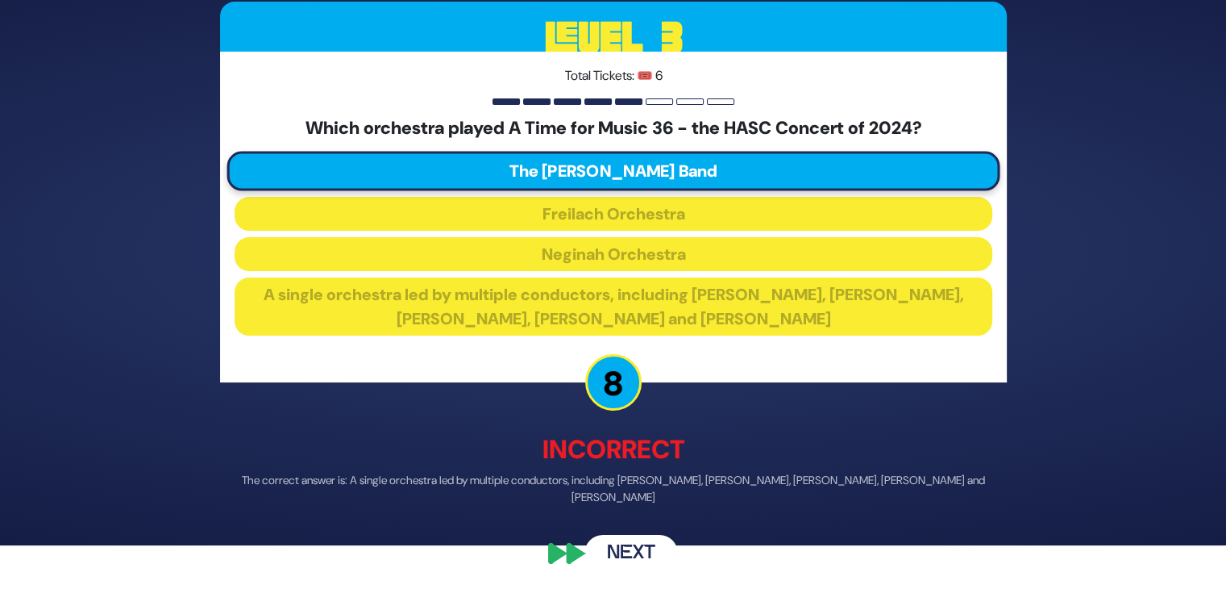
scroll to position [45, 0]
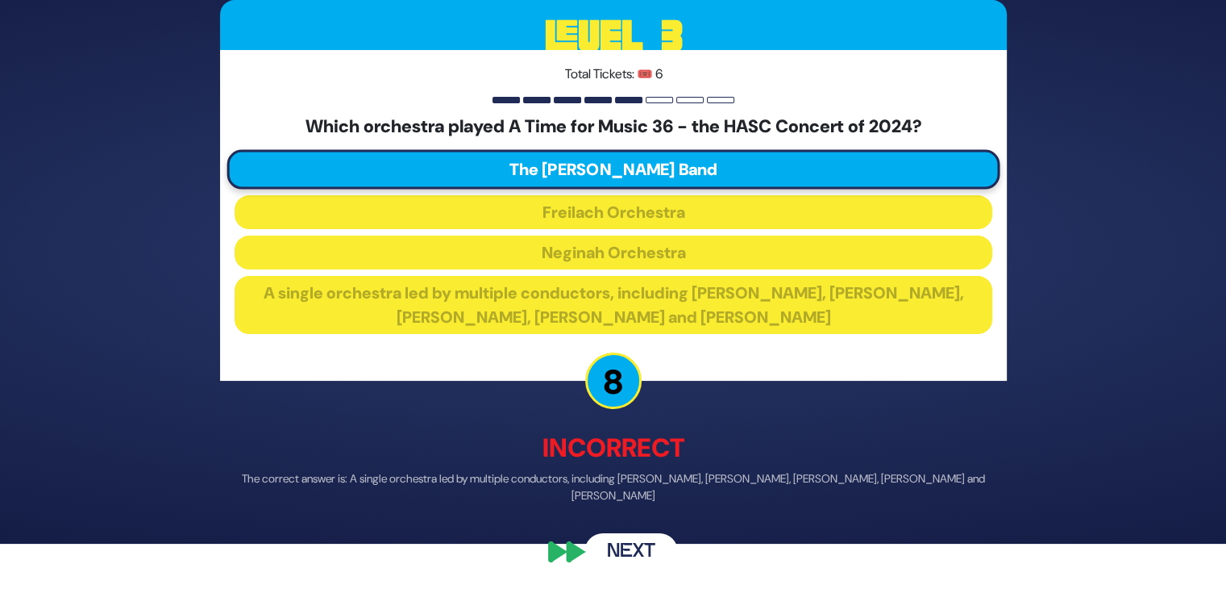
click at [632, 544] on button "Next" at bounding box center [632, 551] width 94 height 37
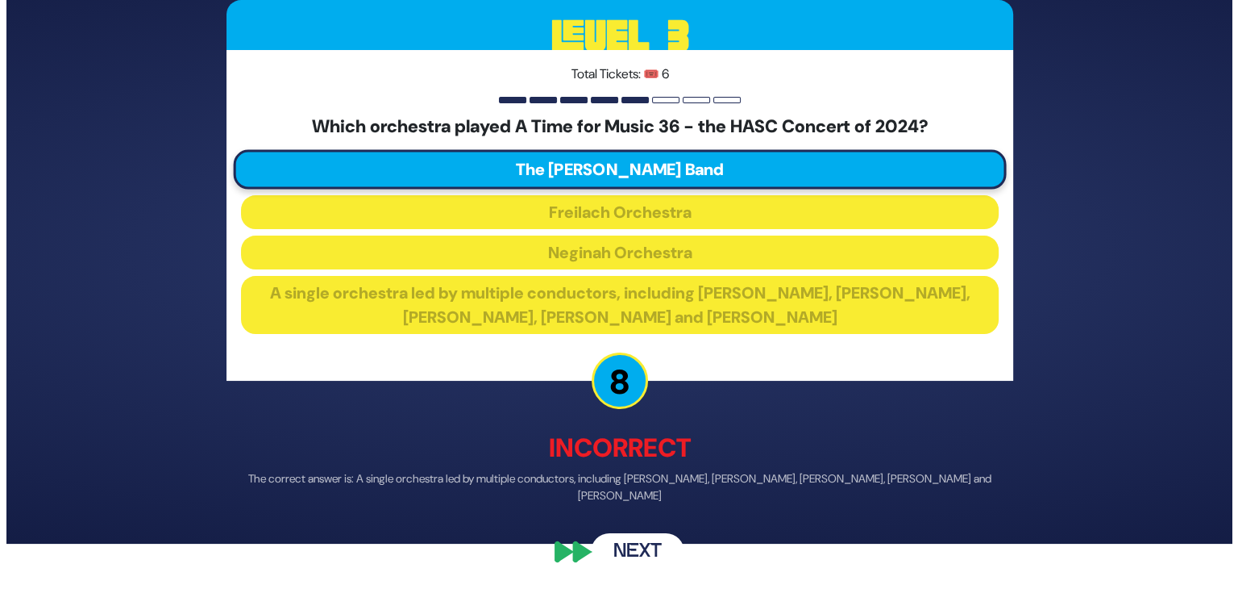
scroll to position [0, 0]
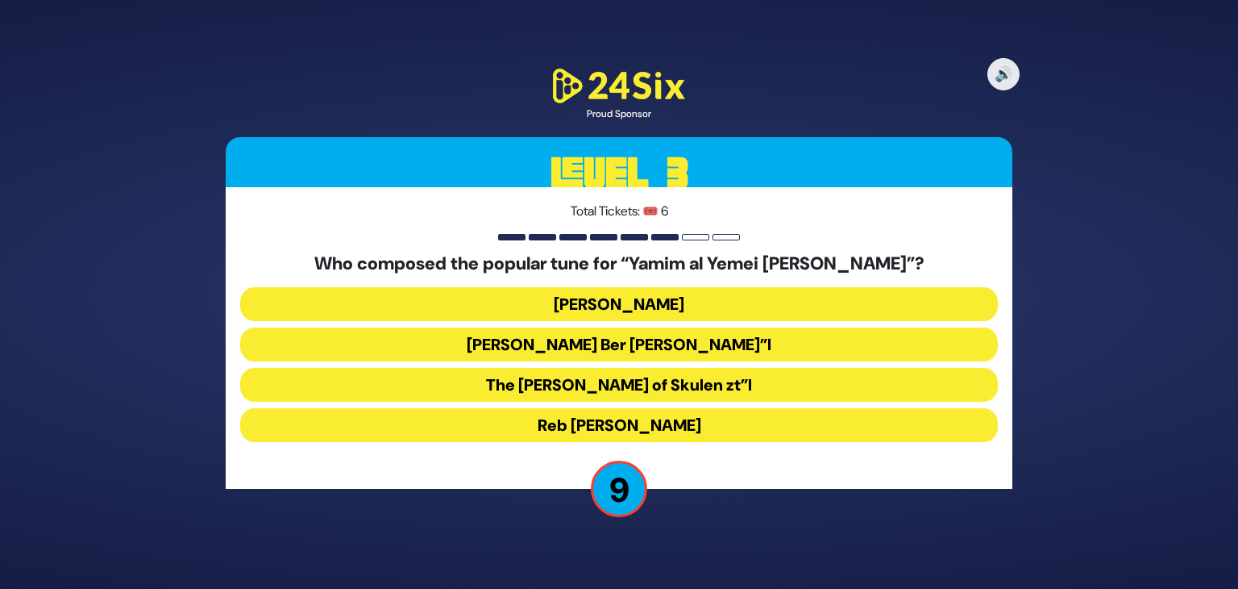
click at [571, 300] on button "Mona Rosenblum" at bounding box center [619, 304] width 758 height 34
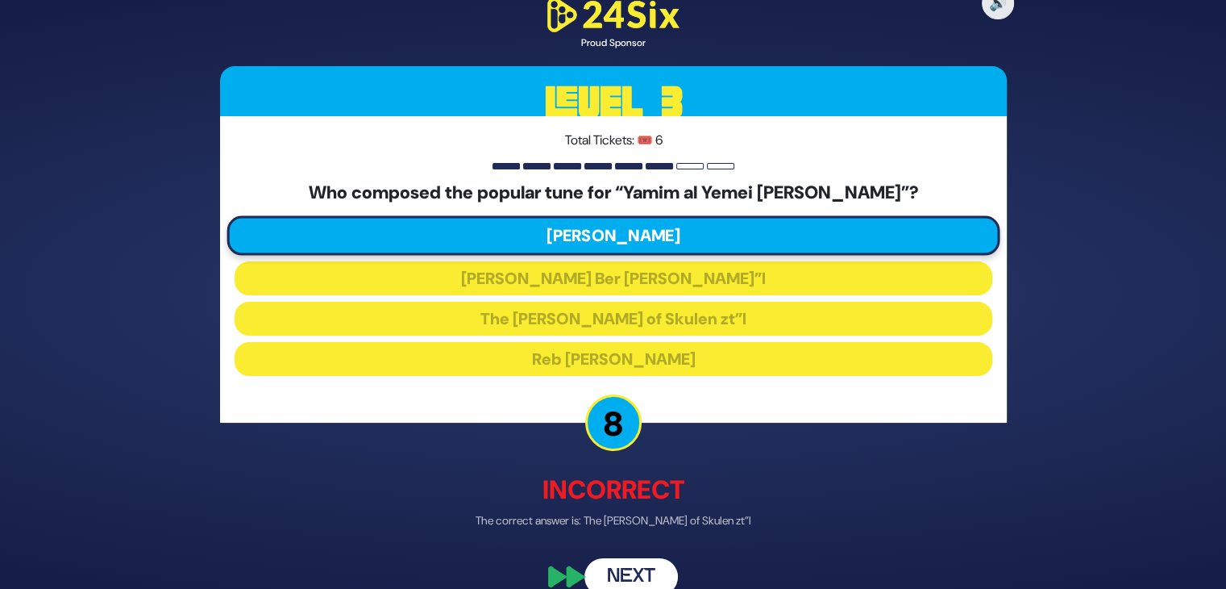
click at [641, 576] on button "Next" at bounding box center [632, 576] width 94 height 37
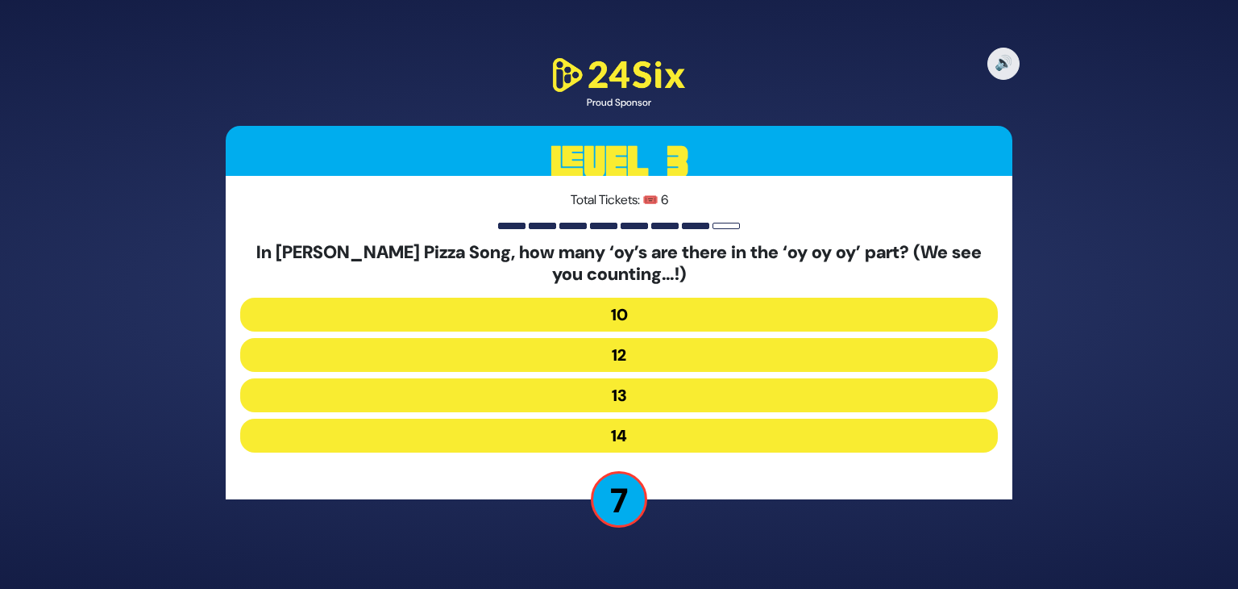
click at [664, 385] on button "13" at bounding box center [619, 395] width 758 height 34
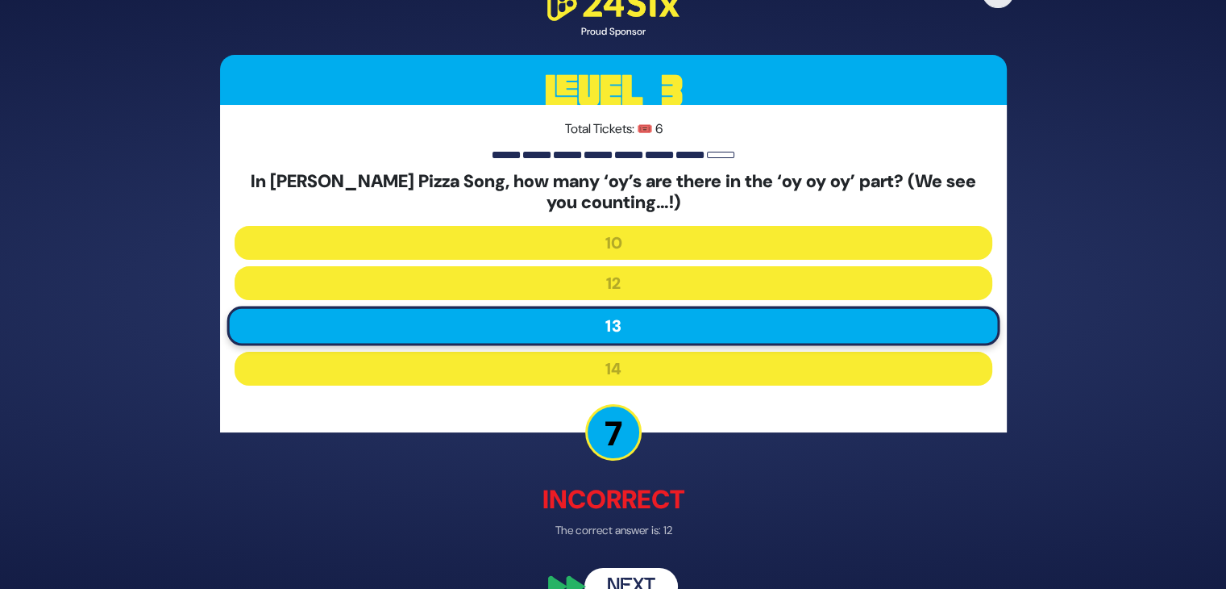
click at [622, 572] on button "Next" at bounding box center [632, 586] width 94 height 37
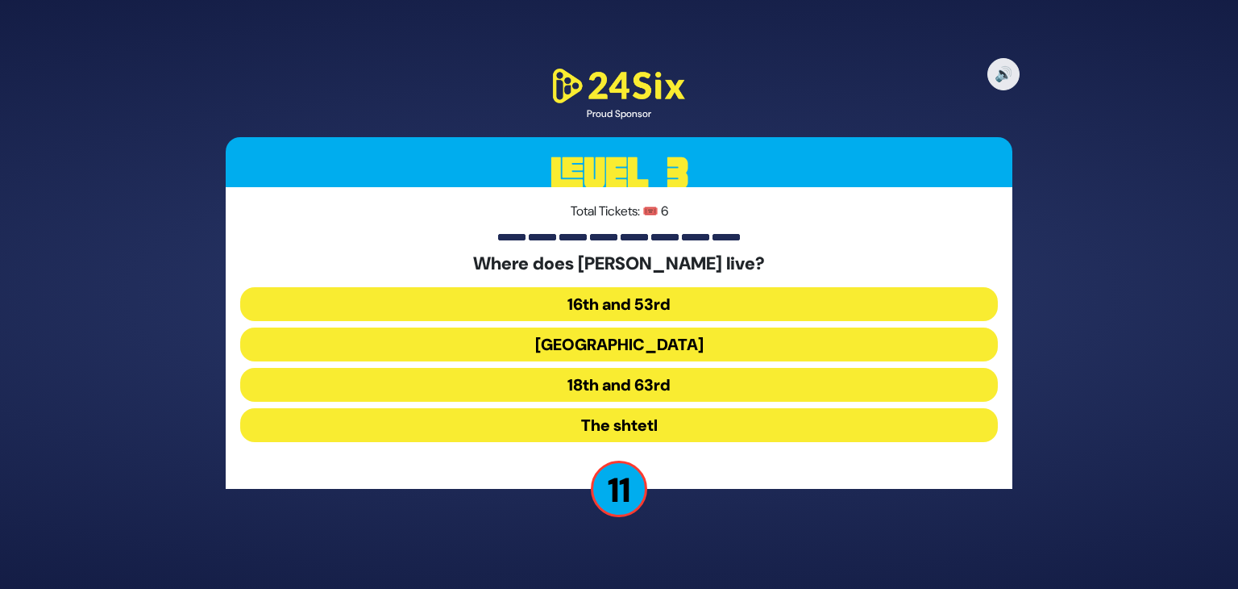
click at [622, 414] on button "The shtetl" at bounding box center [619, 425] width 758 height 34
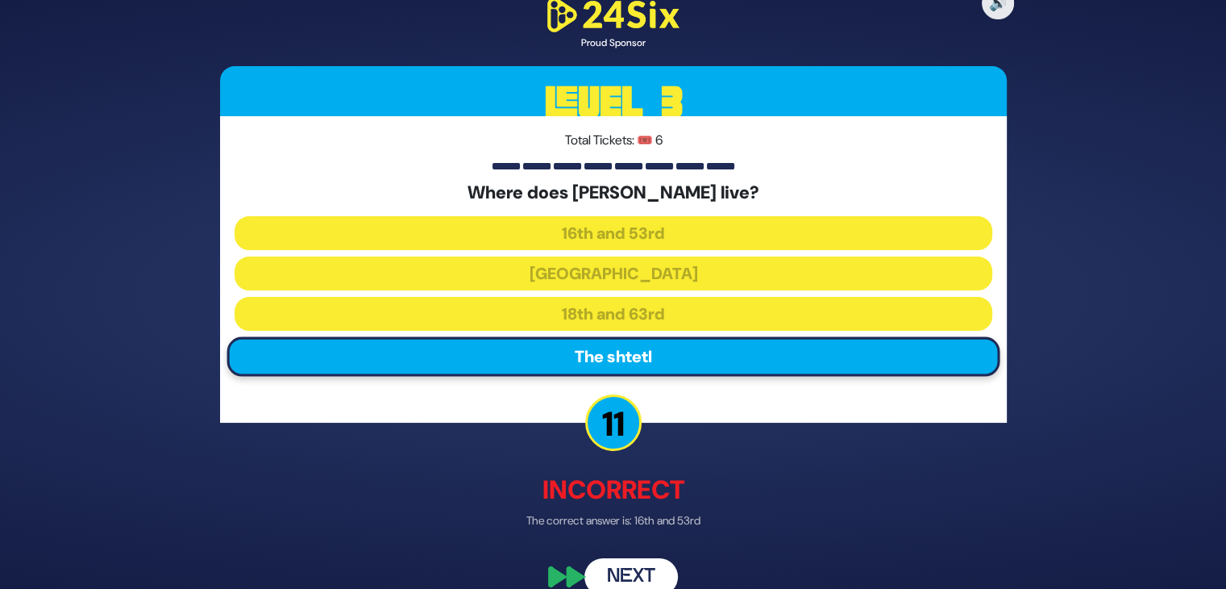
click at [641, 577] on button "Next" at bounding box center [632, 576] width 94 height 37
